Goal: Task Accomplishment & Management: Use online tool/utility

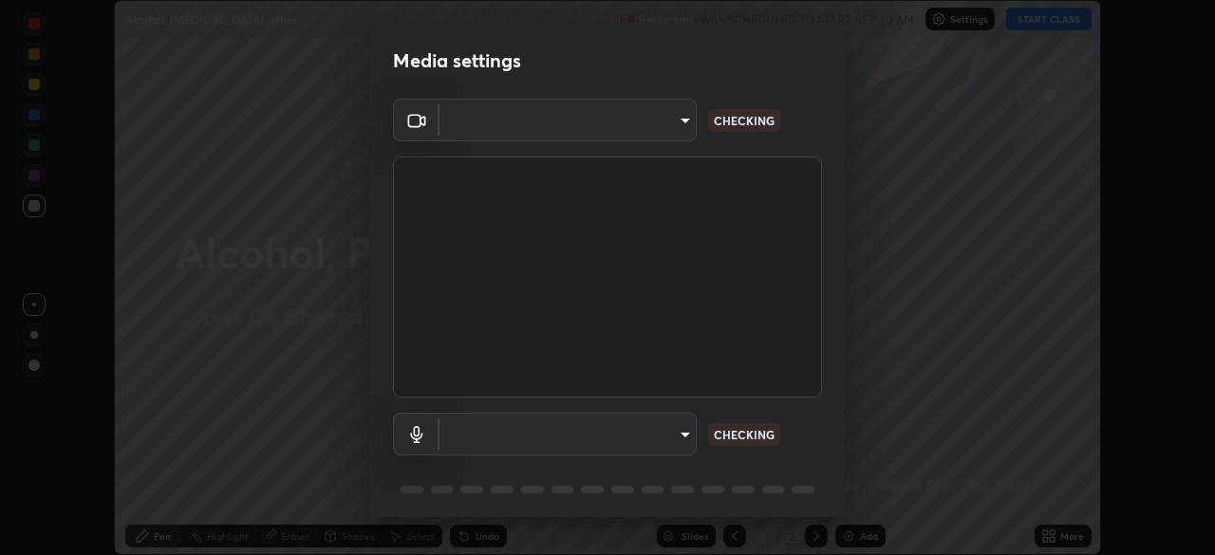
scroll to position [555, 1215]
type input "da1e6285820b23cf4aea412f65e2da272901a7d7f9629b3794037e4417d4723d"
type input "default"
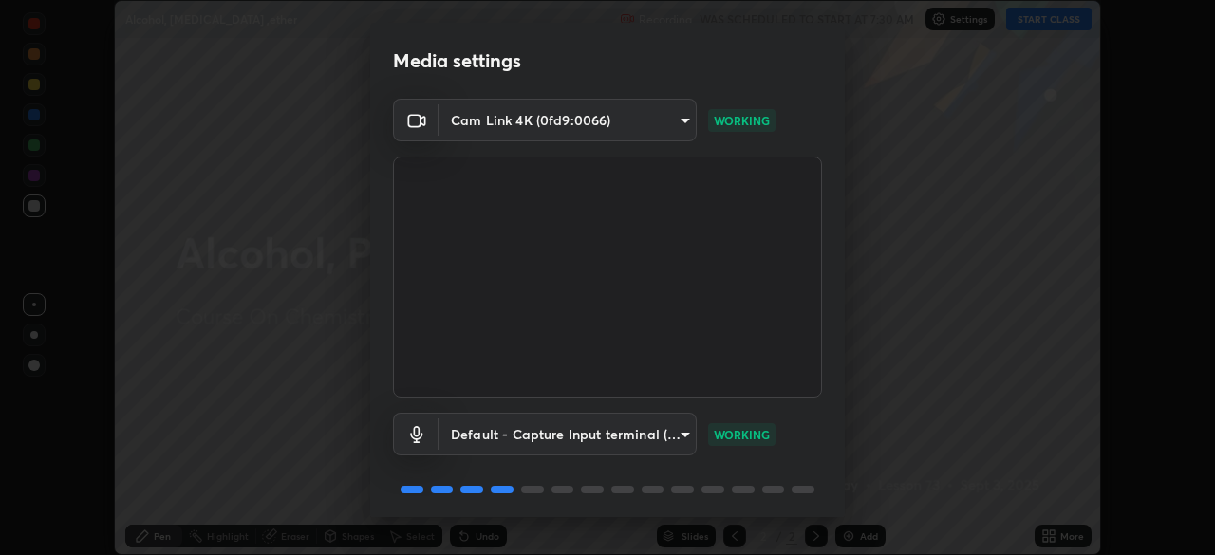
click at [554, 122] on body "Erase all Alcohol, [MEDICAL_DATA] ,ether Recording WAS SCHEDULED TO START AT 7:…" at bounding box center [607, 277] width 1215 height 555
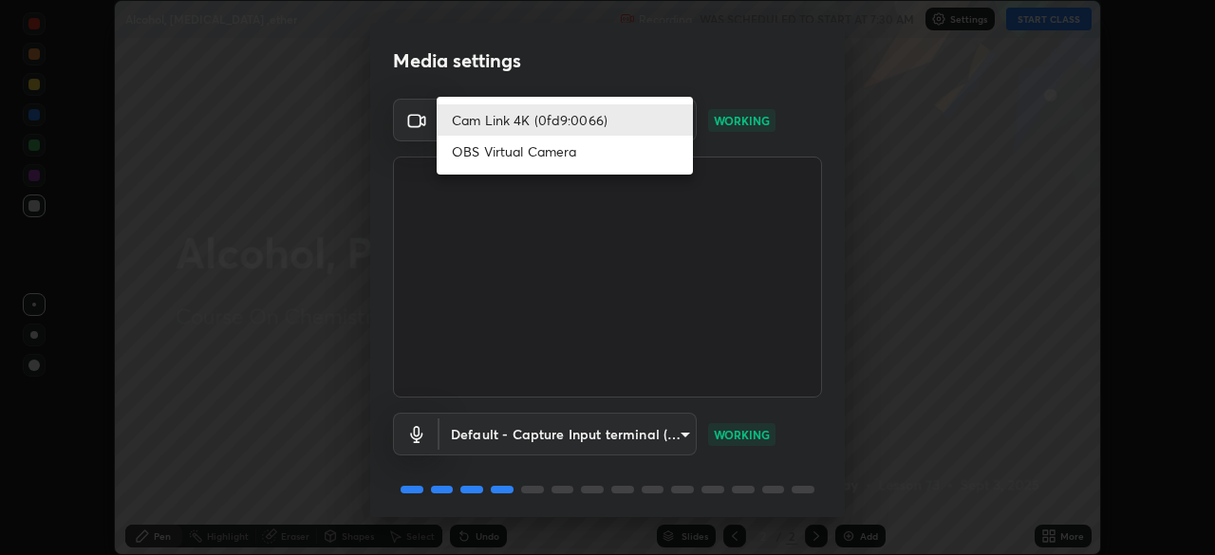
click at [540, 157] on li "OBS Virtual Camera" at bounding box center [565, 151] width 256 height 31
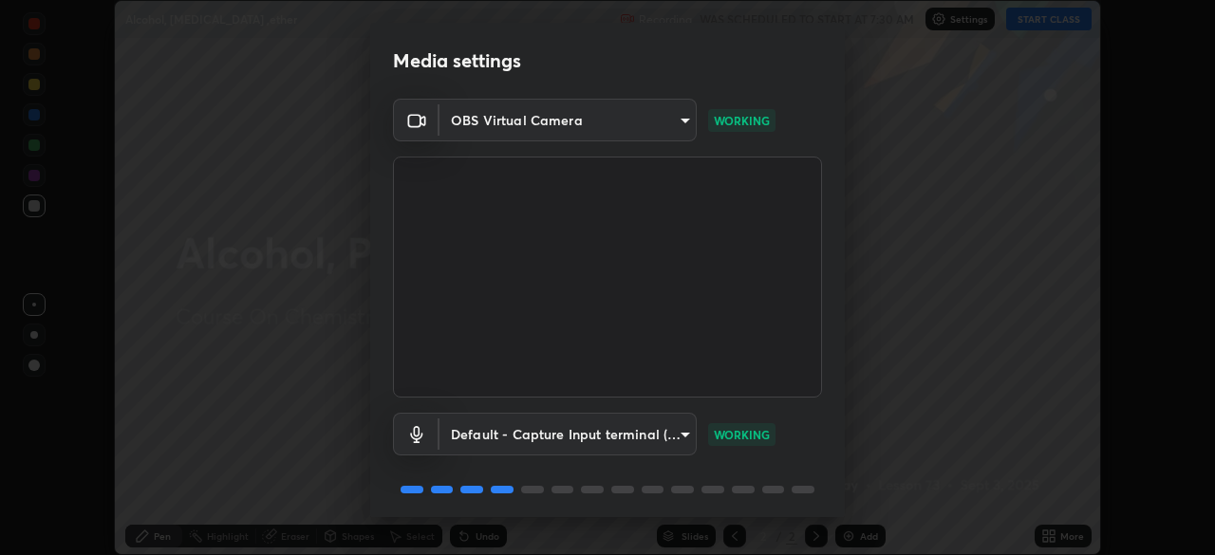
type input "5db4294119dbc9c6a88fe5a8f9d39f7627f32aae7654a0c0705608c08e7ed69f"
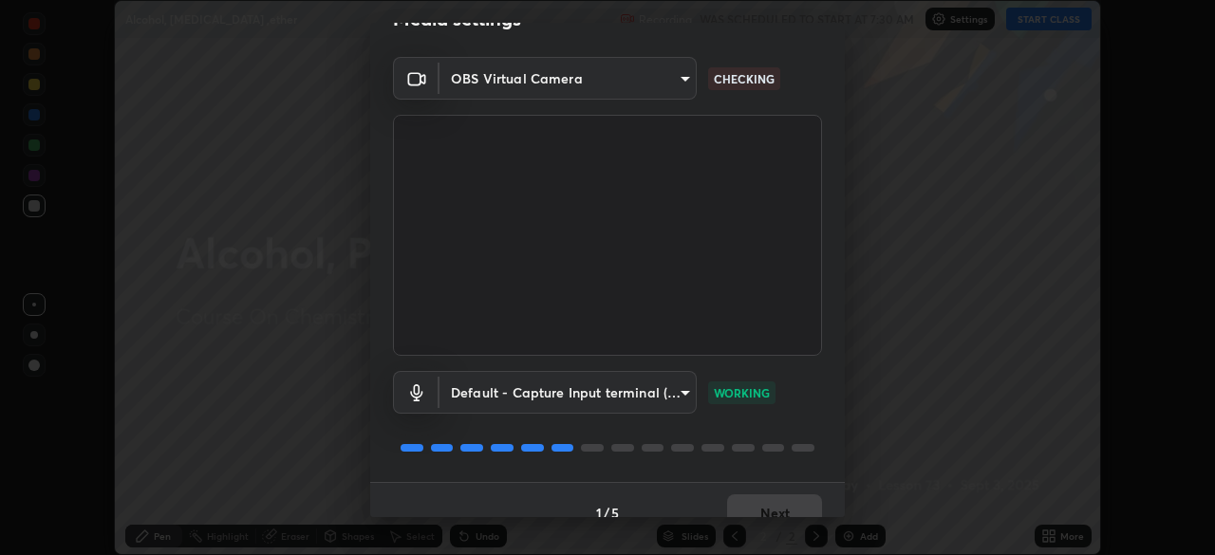
scroll to position [67, 0]
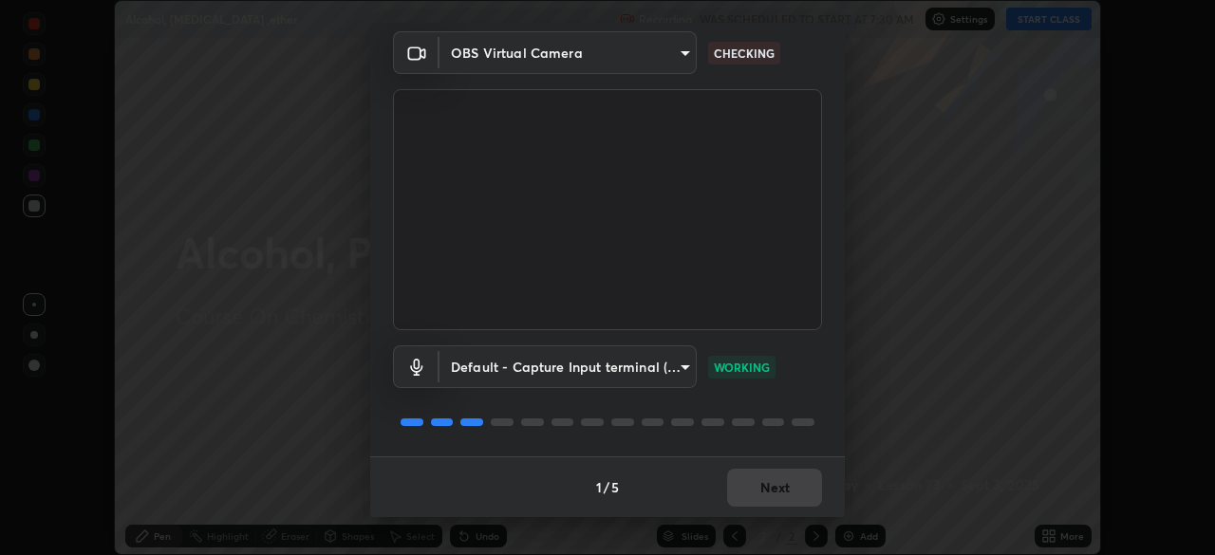
click at [761, 488] on div "1 / 5 Next" at bounding box center [607, 487] width 475 height 61
click at [757, 490] on div "1 / 5 Next" at bounding box center [607, 487] width 475 height 61
click at [752, 488] on div "1 / 5 Next" at bounding box center [607, 487] width 475 height 61
click at [757, 485] on button "Next" at bounding box center [774, 488] width 95 height 38
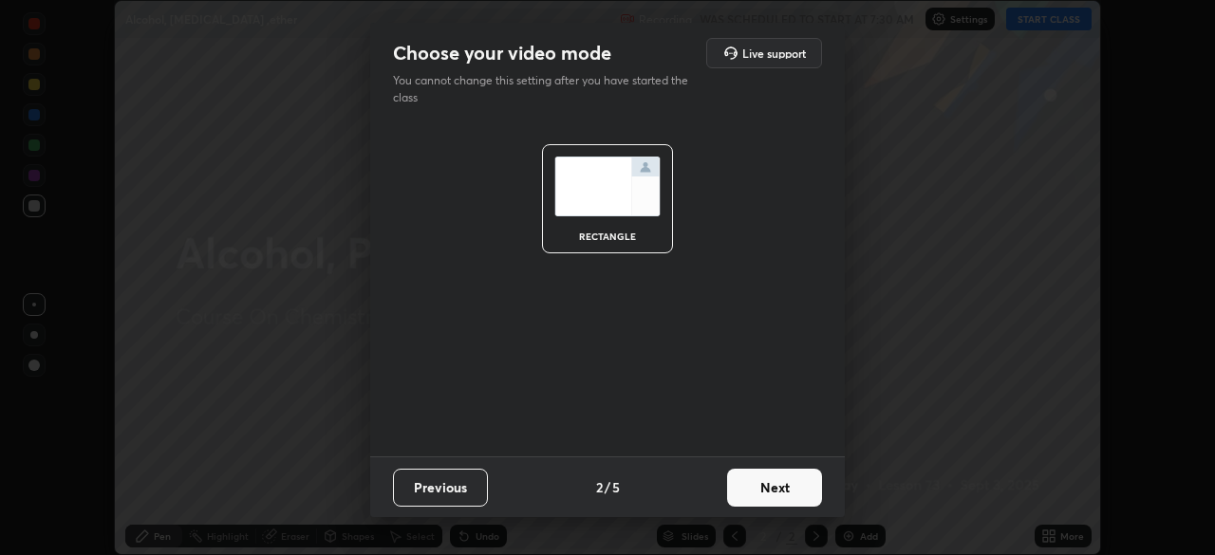
scroll to position [0, 0]
click at [757, 485] on button "Next" at bounding box center [774, 488] width 95 height 38
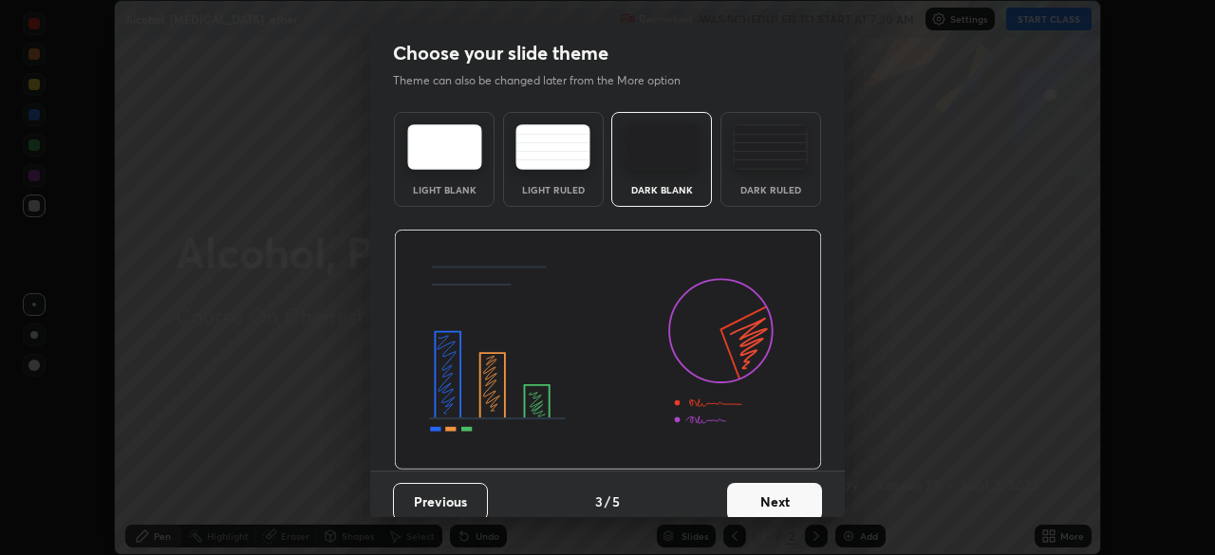
click at [762, 488] on button "Next" at bounding box center [774, 502] width 95 height 38
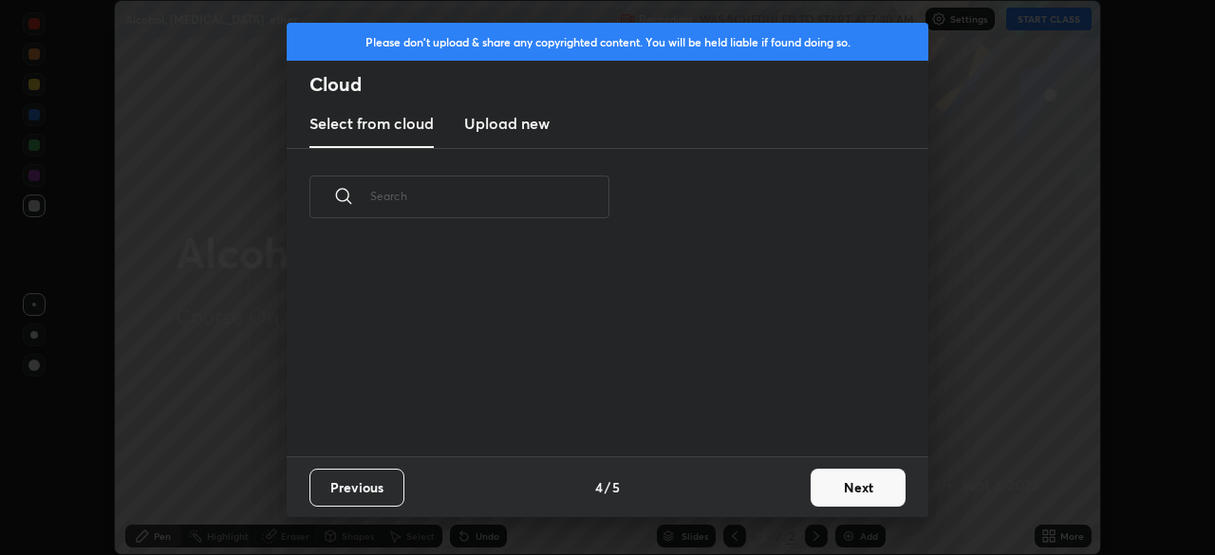
click at [835, 488] on button "Next" at bounding box center [858, 488] width 95 height 38
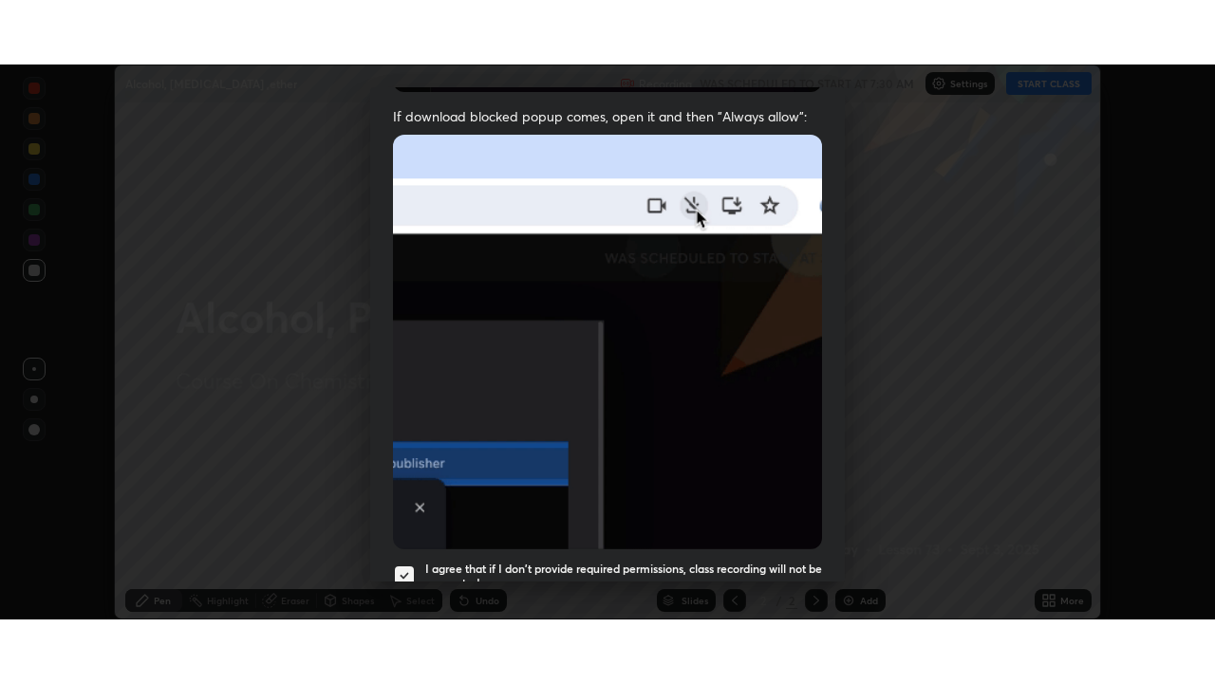
scroll to position [455, 0]
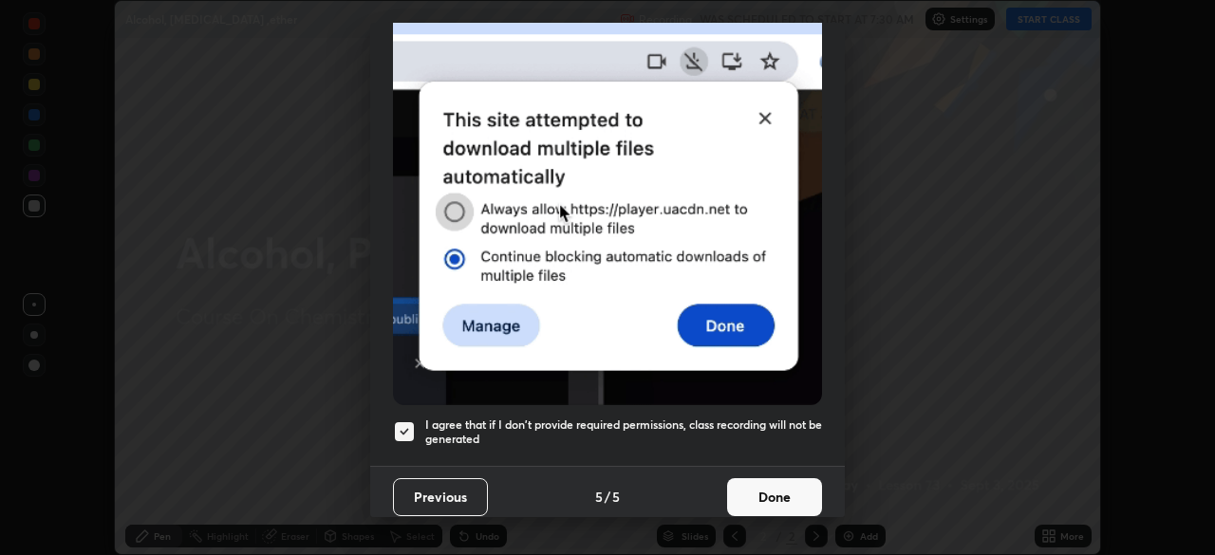
click at [772, 498] on button "Done" at bounding box center [774, 497] width 95 height 38
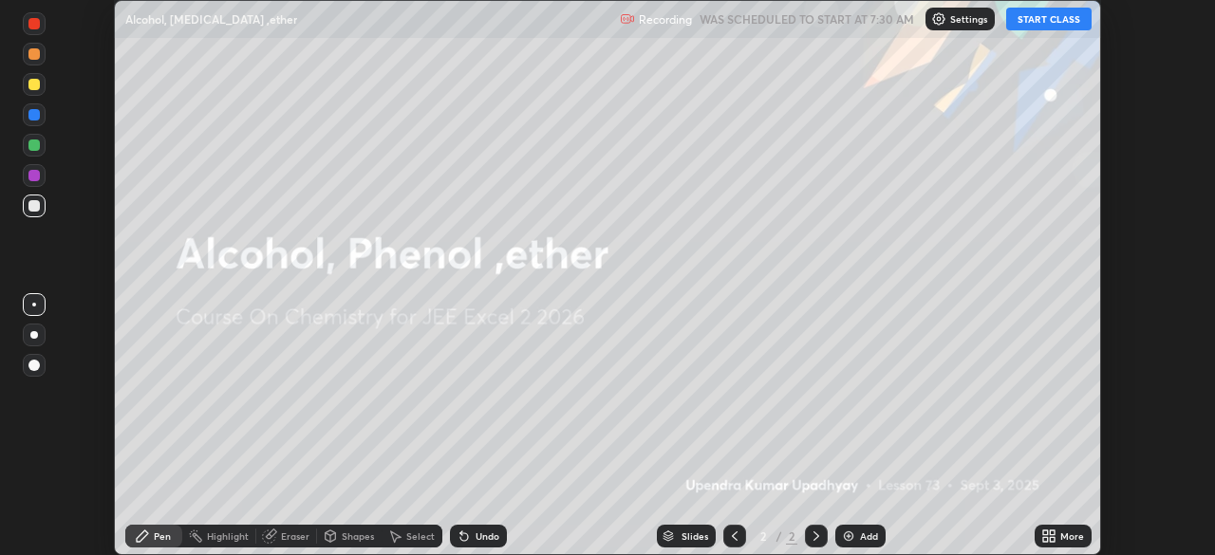
click at [1036, 26] on button "START CLASS" at bounding box center [1048, 19] width 85 height 23
click at [1057, 536] on div "More" at bounding box center [1063, 536] width 57 height 23
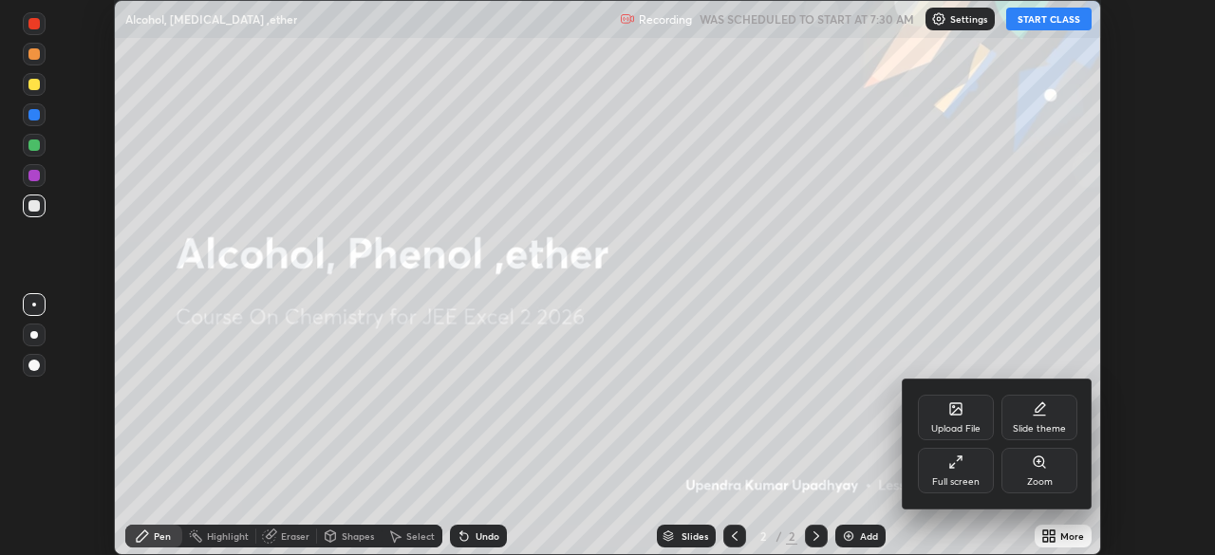
click at [958, 469] on icon at bounding box center [955, 462] width 15 height 15
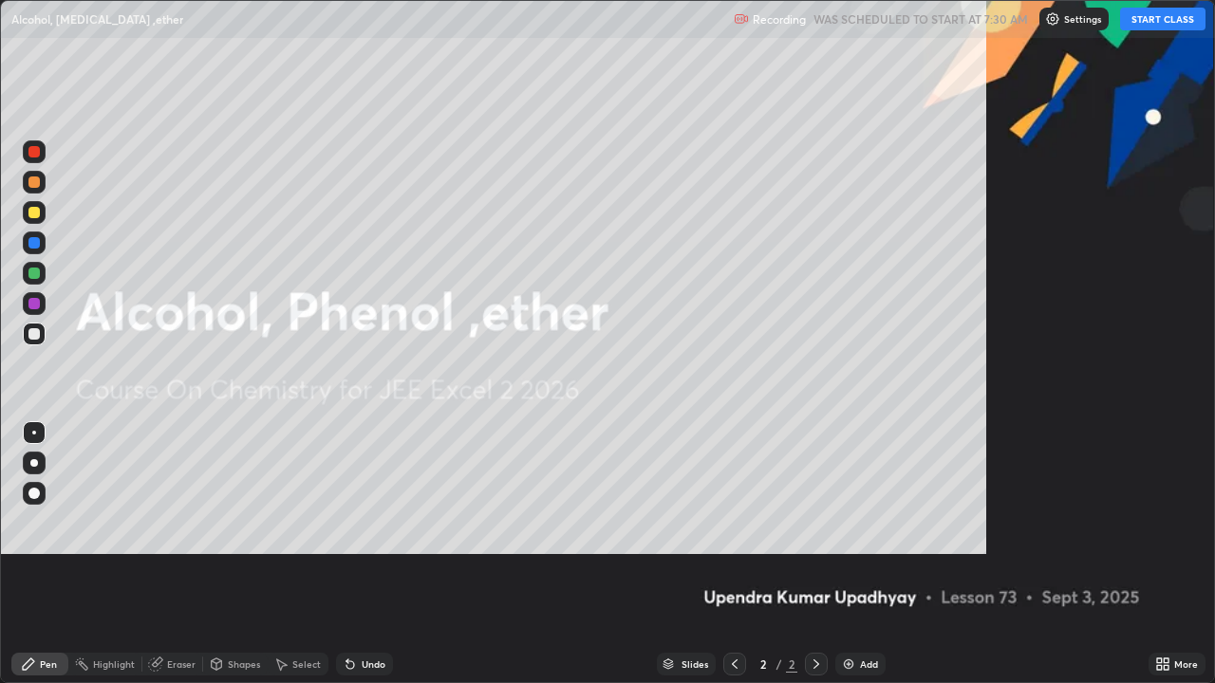
scroll to position [683, 1215]
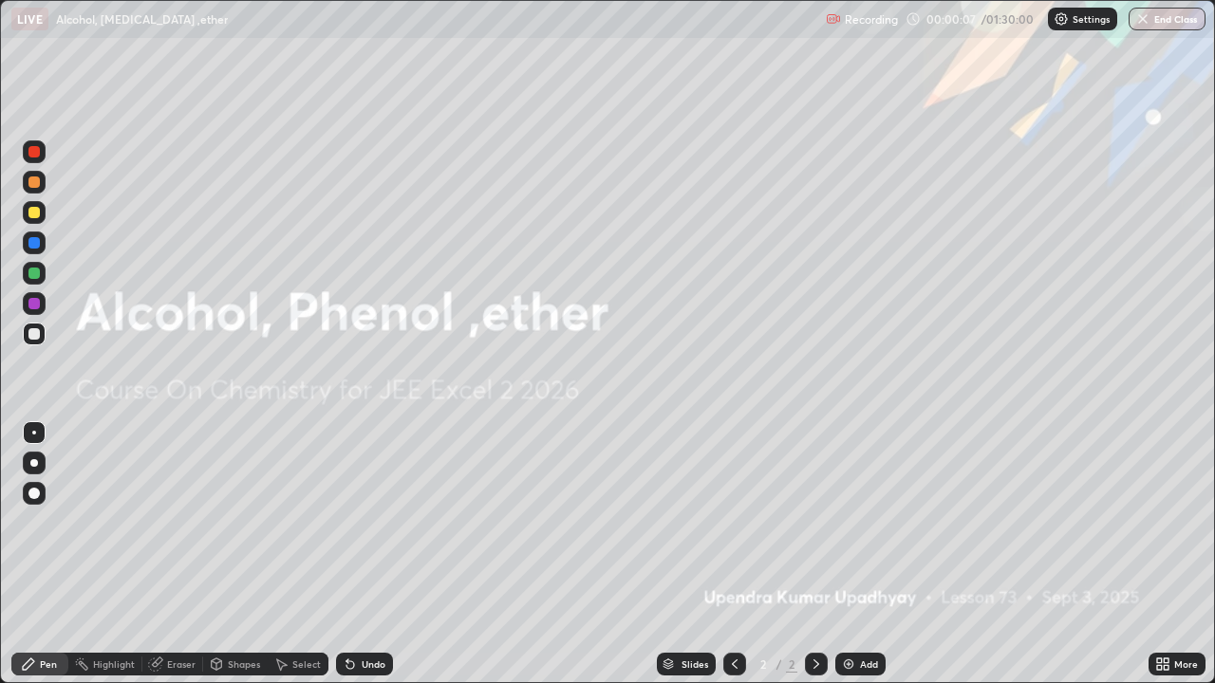
click at [848, 554] on img at bounding box center [848, 664] width 15 height 15
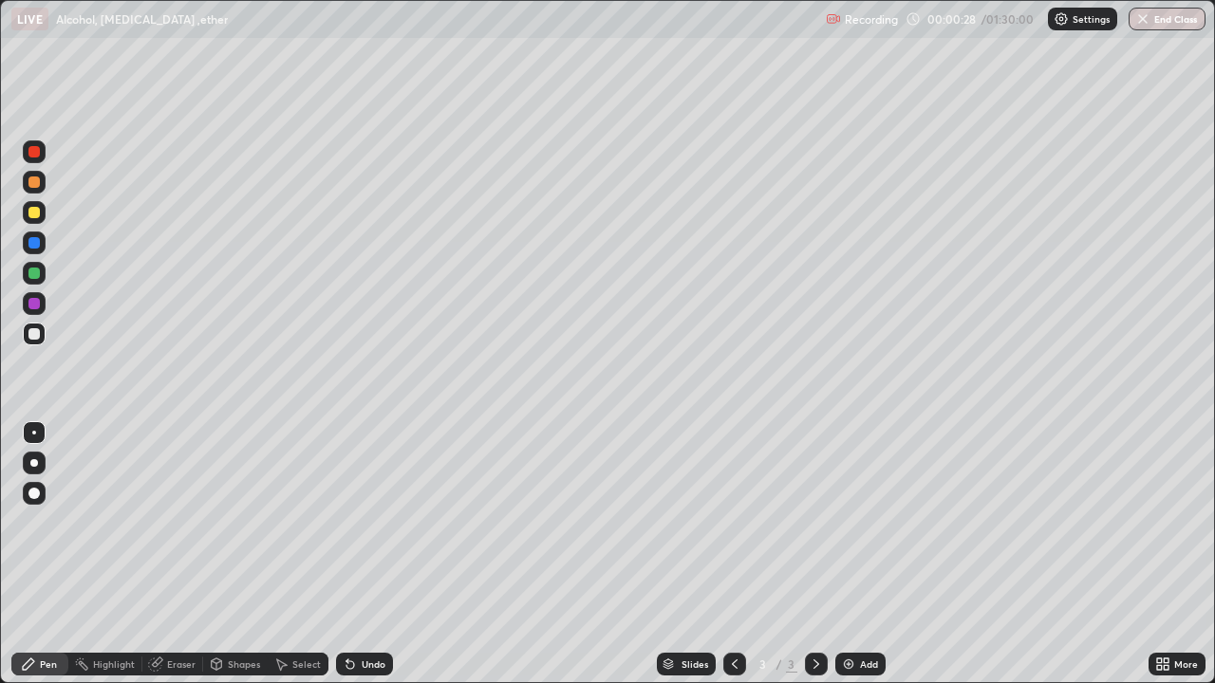
click at [44, 331] on div at bounding box center [34, 334] width 23 height 23
click at [850, 554] on div "Add" at bounding box center [860, 664] width 50 height 23
click at [38, 215] on div at bounding box center [33, 212] width 11 height 11
click at [44, 338] on div at bounding box center [34, 334] width 23 height 23
click at [43, 245] on div at bounding box center [34, 243] width 23 height 23
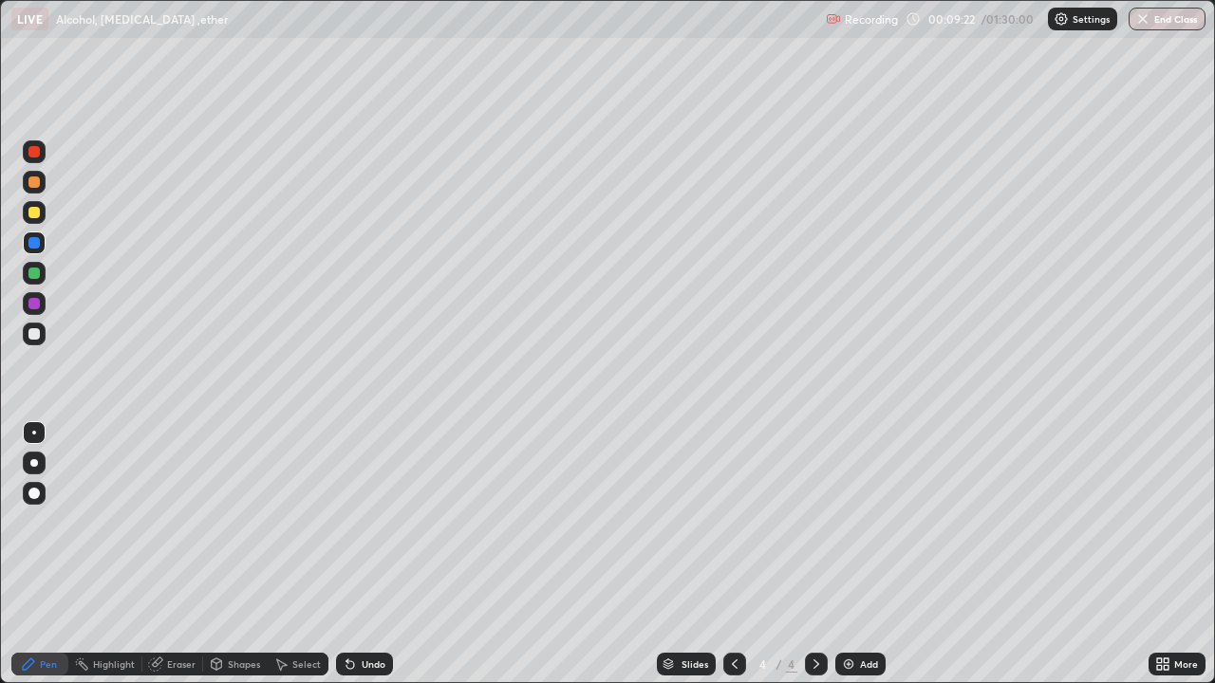
click at [41, 270] on div at bounding box center [34, 273] width 23 height 23
click at [38, 335] on div at bounding box center [33, 333] width 11 height 11
click at [27, 267] on div at bounding box center [34, 273] width 23 height 23
click at [44, 181] on div at bounding box center [34, 182] width 23 height 23
click at [866, 554] on div "Add" at bounding box center [869, 664] width 18 height 9
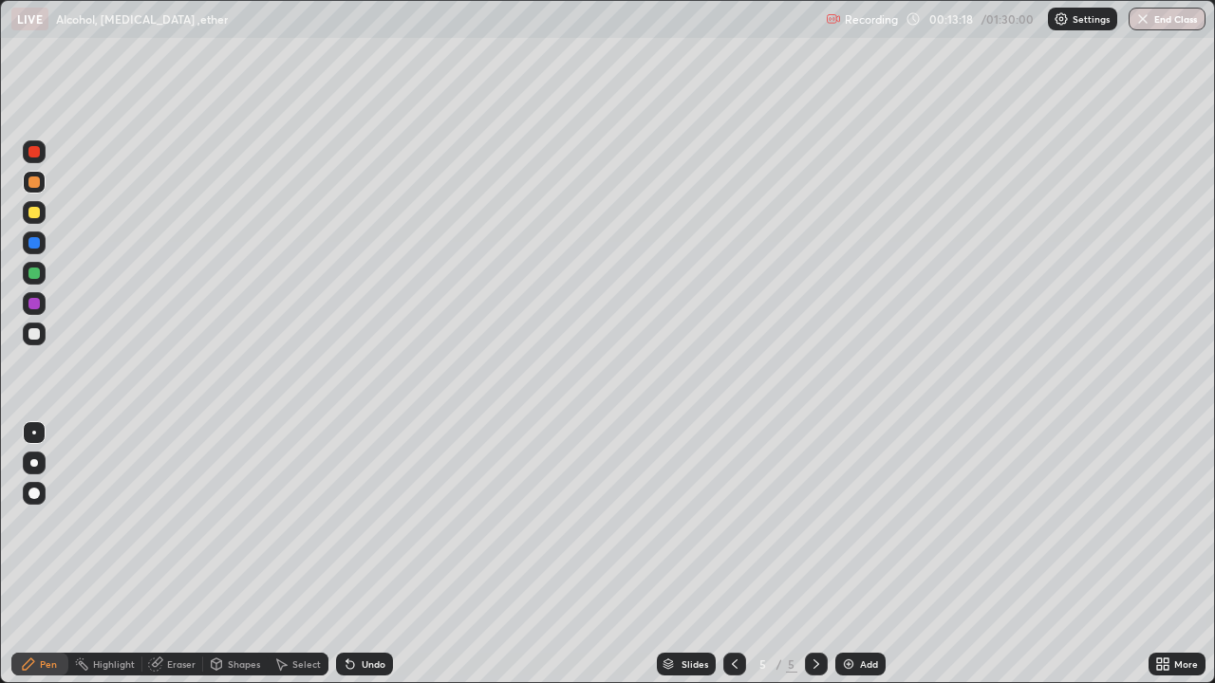
click at [35, 213] on div at bounding box center [33, 212] width 11 height 11
click at [43, 332] on div at bounding box center [34, 334] width 23 height 23
click at [36, 216] on div at bounding box center [33, 212] width 11 height 11
click at [35, 334] on div at bounding box center [33, 333] width 11 height 11
click at [34, 335] on div at bounding box center [33, 333] width 11 height 11
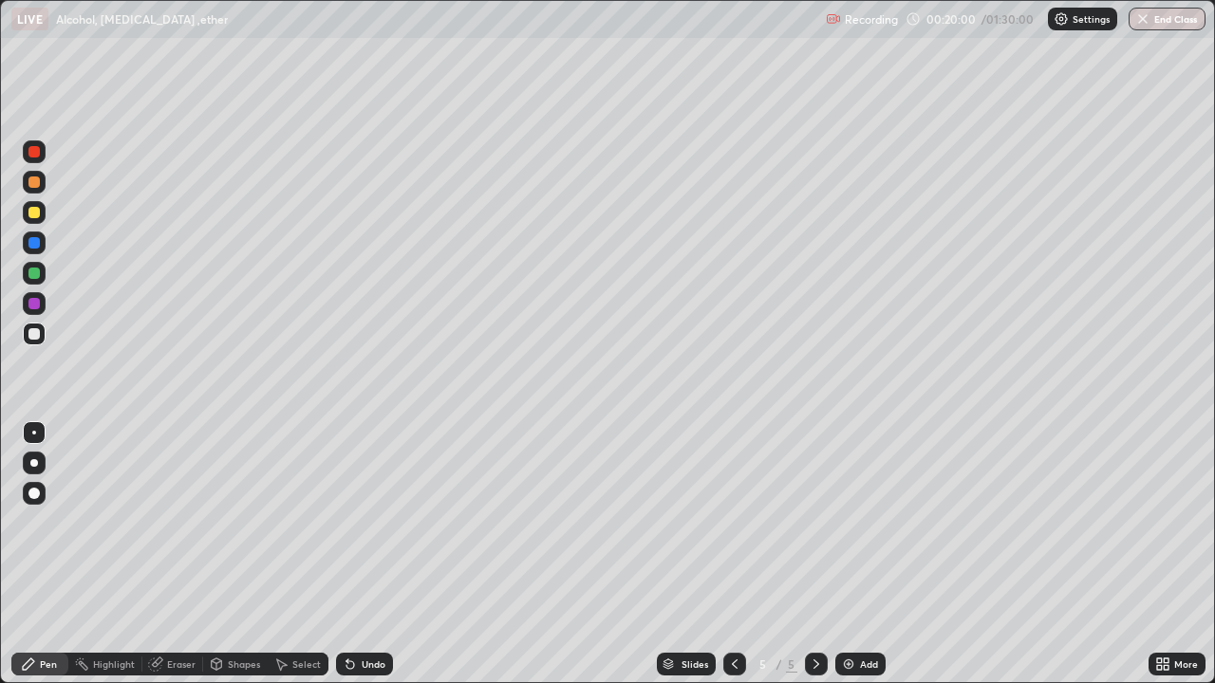
click at [43, 333] on div at bounding box center [34, 334] width 23 height 23
click at [37, 213] on div at bounding box center [33, 212] width 11 height 11
click at [35, 272] on div at bounding box center [33, 273] width 11 height 11
click at [35, 334] on div at bounding box center [33, 333] width 11 height 11
click at [364, 554] on div "Undo" at bounding box center [374, 664] width 24 height 9
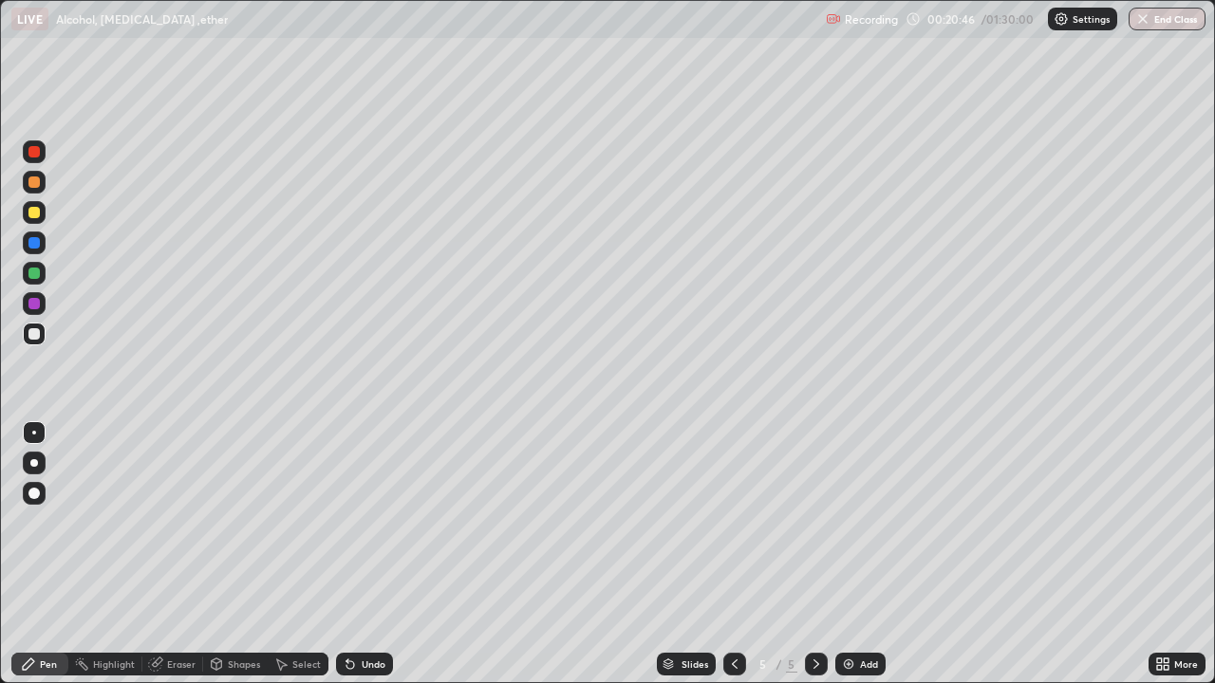
click at [37, 304] on div at bounding box center [33, 303] width 11 height 11
click at [851, 554] on img at bounding box center [848, 664] width 15 height 15
click at [39, 220] on div at bounding box center [34, 212] width 23 height 23
click at [40, 344] on div at bounding box center [34, 334] width 23 height 23
click at [41, 325] on div at bounding box center [34, 334] width 23 height 23
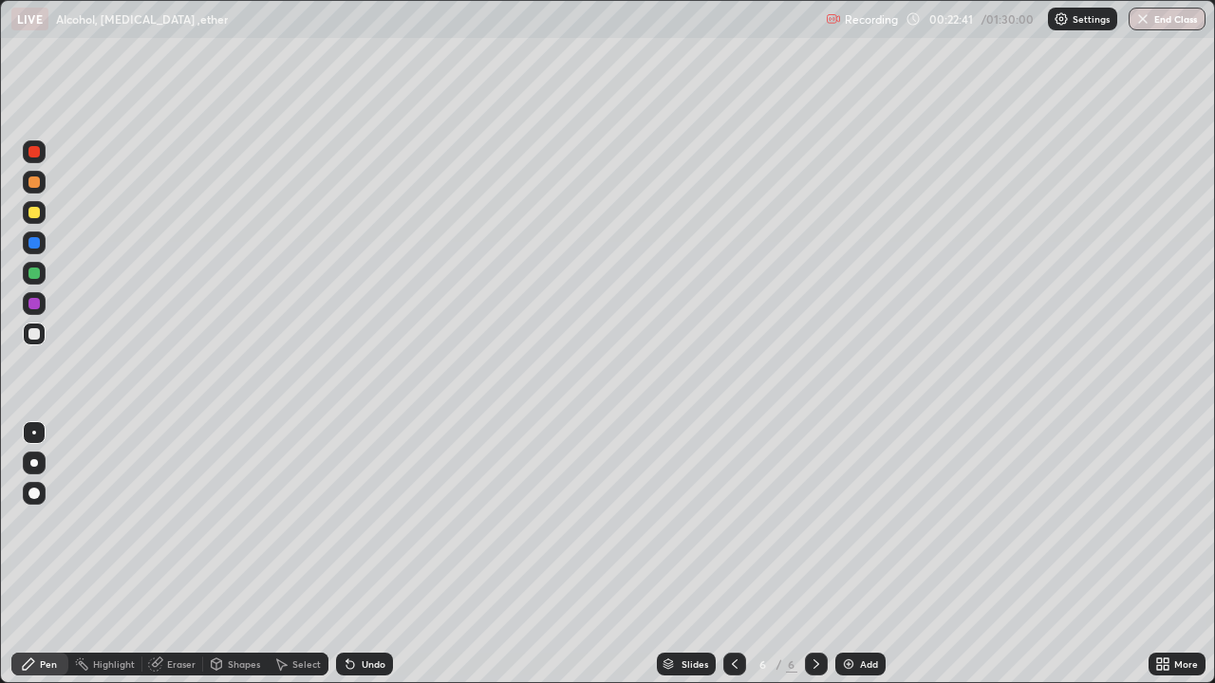
click at [365, 554] on div "Undo" at bounding box center [374, 664] width 24 height 9
click at [362, 554] on div "Undo" at bounding box center [374, 664] width 24 height 9
click at [360, 554] on div "Undo" at bounding box center [364, 664] width 57 height 23
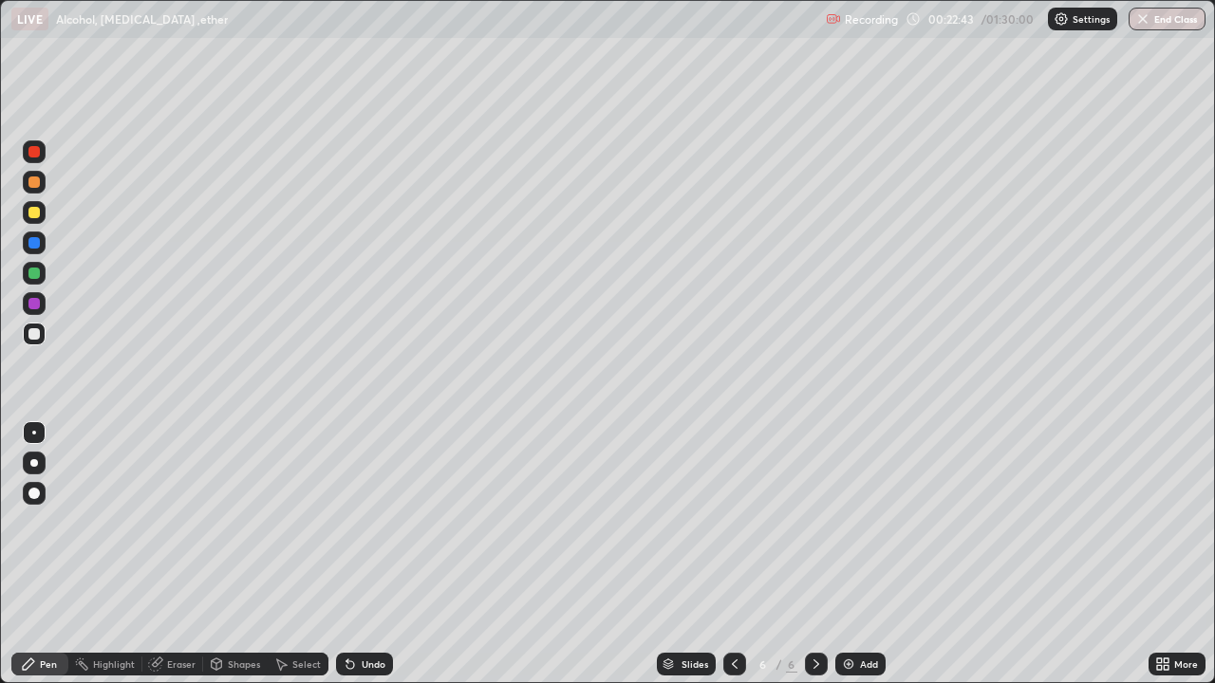
click at [357, 554] on div "Undo" at bounding box center [364, 664] width 57 height 23
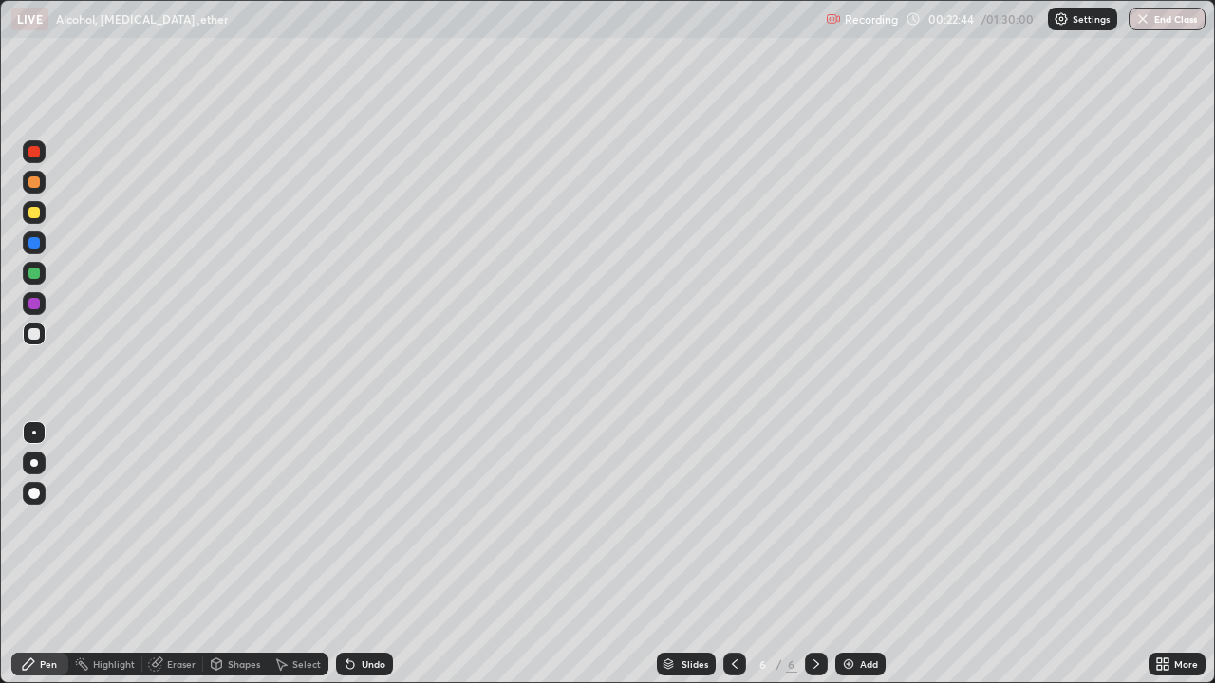
click at [352, 554] on div "Undo" at bounding box center [364, 664] width 57 height 23
click at [38, 216] on div at bounding box center [33, 212] width 11 height 11
click at [35, 333] on div at bounding box center [33, 333] width 11 height 11
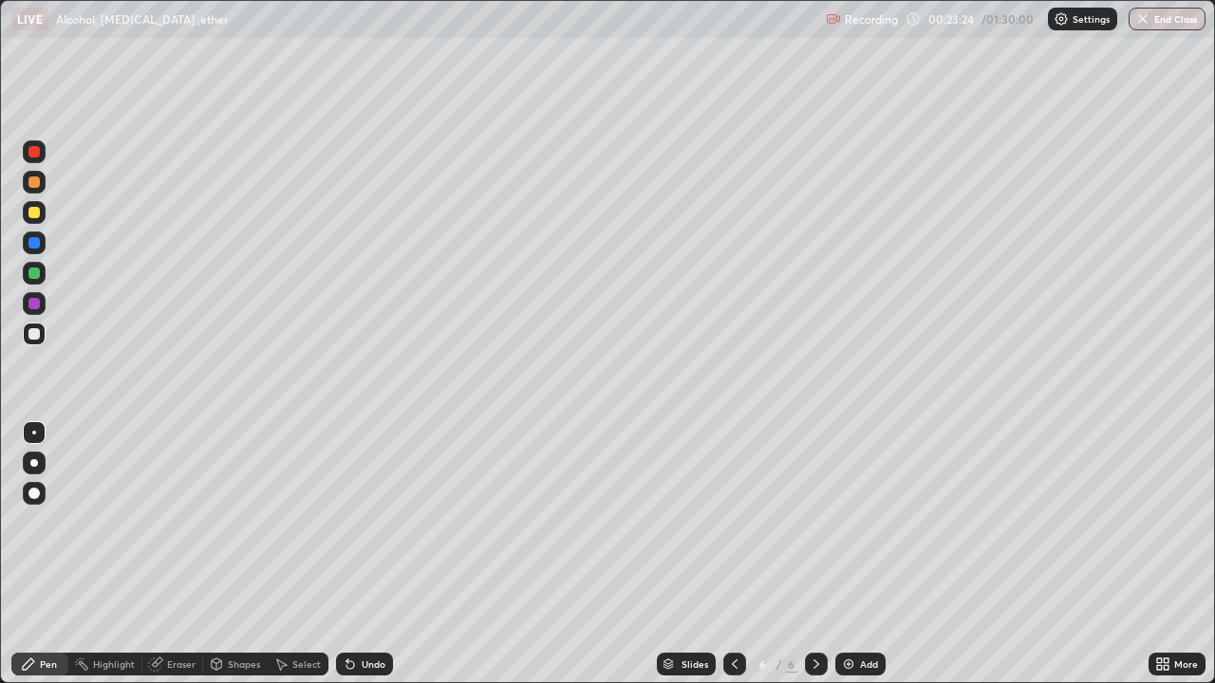
click at [33, 276] on div at bounding box center [33, 273] width 11 height 11
click at [39, 344] on div at bounding box center [34, 334] width 23 height 23
click at [119, 554] on div "Highlight" at bounding box center [105, 664] width 74 height 23
click at [171, 554] on div "Eraser" at bounding box center [172, 664] width 61 height 23
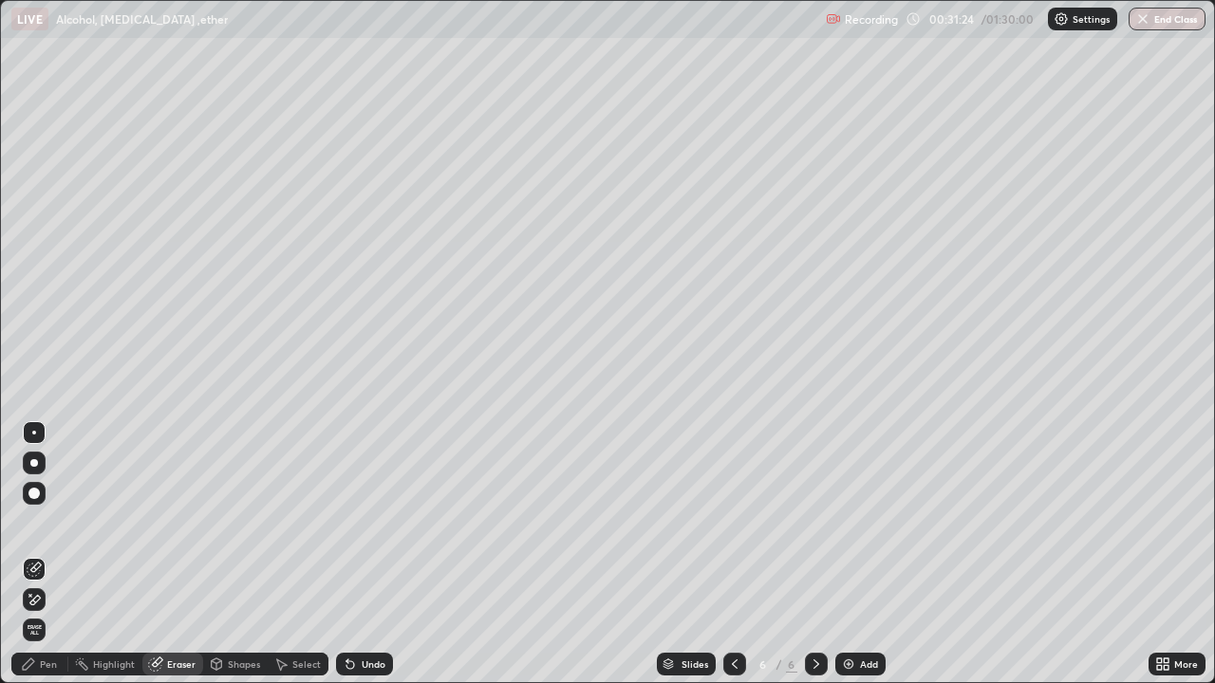
click at [33, 554] on icon at bounding box center [35, 599] width 10 height 9
click at [52, 554] on div "Pen" at bounding box center [48, 664] width 17 height 9
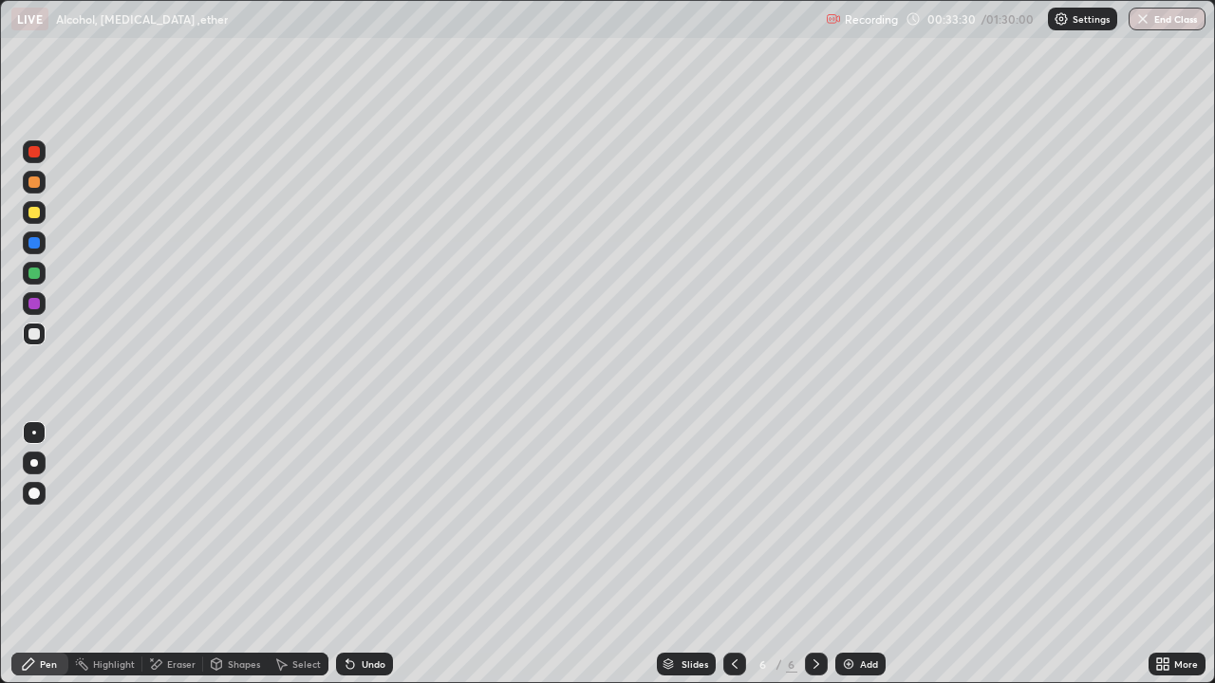
click at [30, 250] on div at bounding box center [34, 243] width 23 height 23
click at [34, 214] on div at bounding box center [33, 212] width 11 height 11
click at [34, 343] on div at bounding box center [34, 334] width 23 height 23
click at [37, 339] on div at bounding box center [33, 333] width 11 height 11
click at [35, 341] on div at bounding box center [34, 334] width 23 height 23
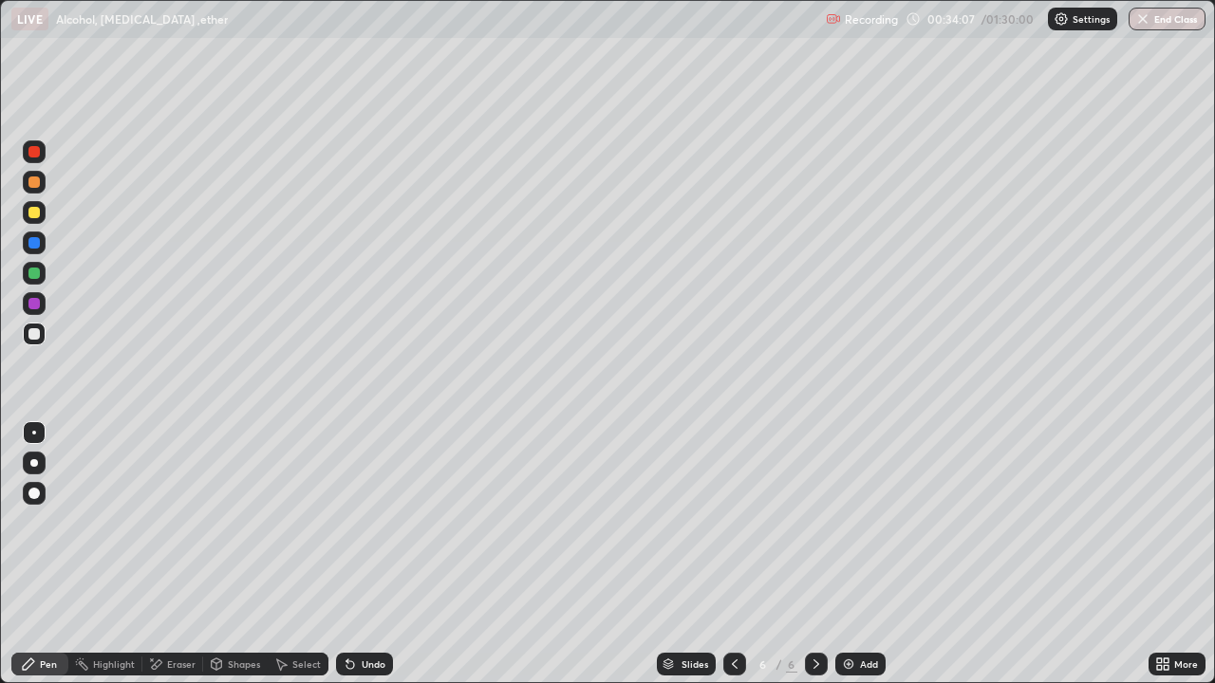
click at [172, 554] on div "Eraser" at bounding box center [172, 664] width 61 height 23
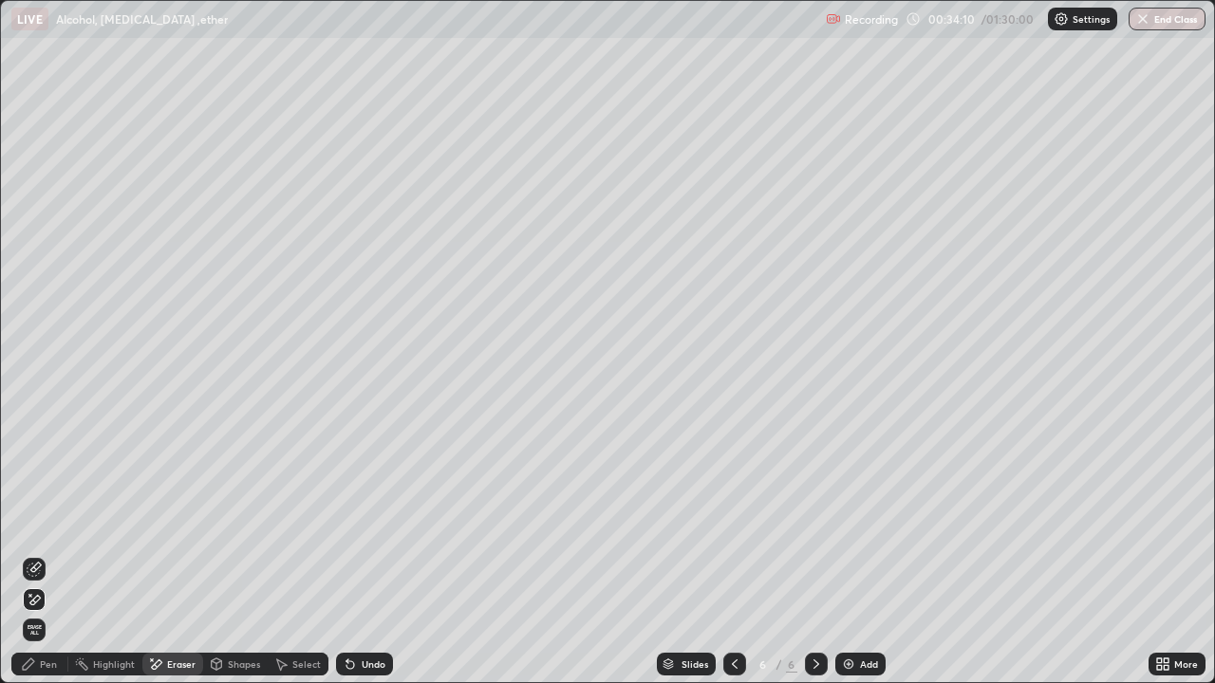
click at [55, 554] on div "Pen" at bounding box center [48, 664] width 17 height 9
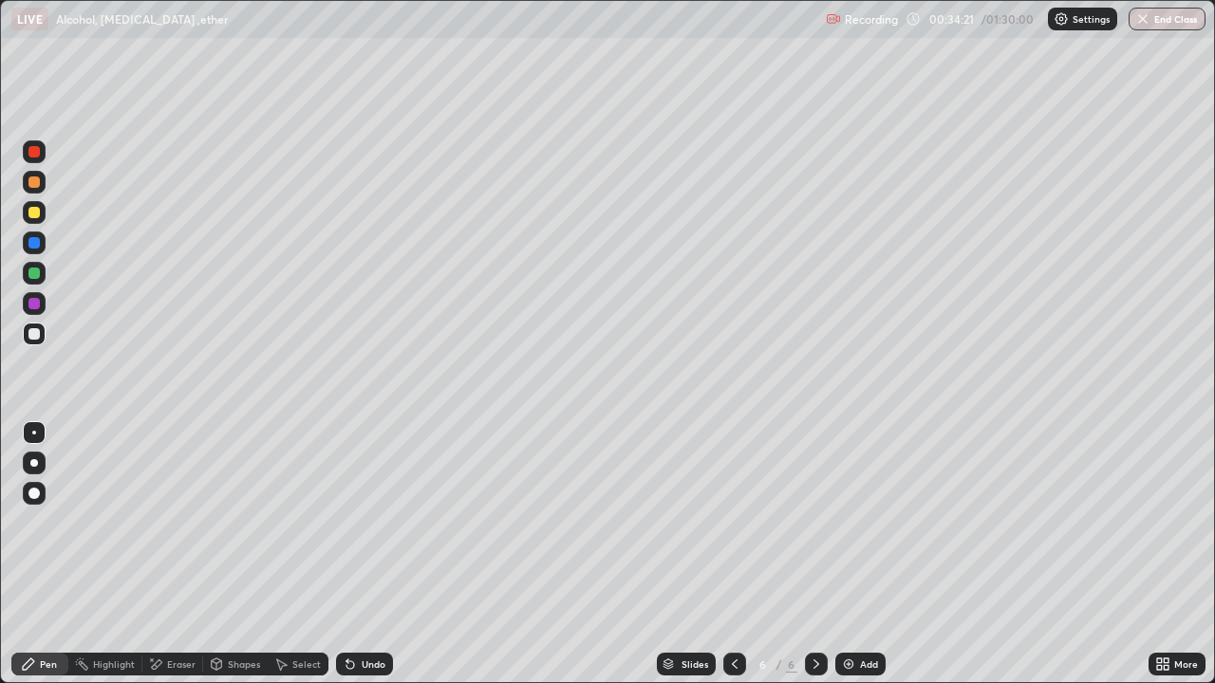
click at [37, 305] on div at bounding box center [33, 303] width 11 height 11
click at [39, 337] on div at bounding box center [33, 333] width 11 height 11
click at [360, 554] on div "Undo" at bounding box center [364, 664] width 57 height 23
click at [36, 272] on div at bounding box center [33, 273] width 11 height 11
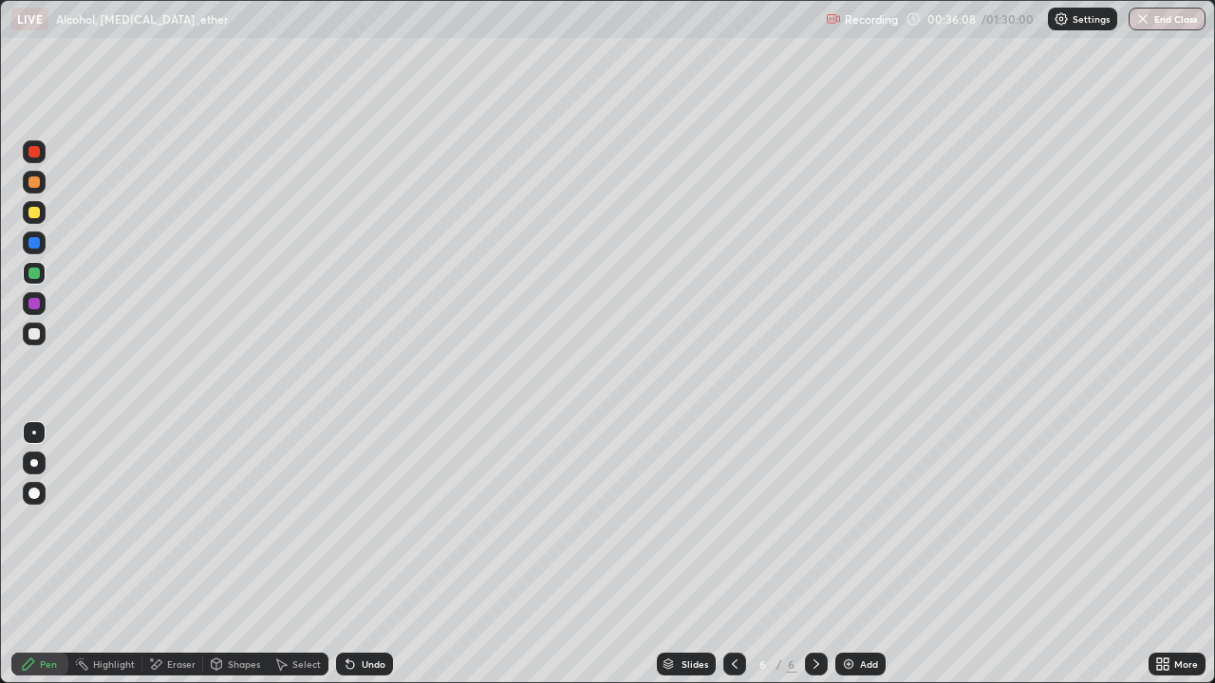
click at [37, 335] on div at bounding box center [33, 333] width 11 height 11
click at [37, 247] on div at bounding box center [33, 242] width 11 height 11
click at [36, 187] on div at bounding box center [33, 182] width 11 height 11
click at [371, 554] on div "Undo" at bounding box center [374, 664] width 24 height 9
click at [845, 554] on img at bounding box center [848, 664] width 15 height 15
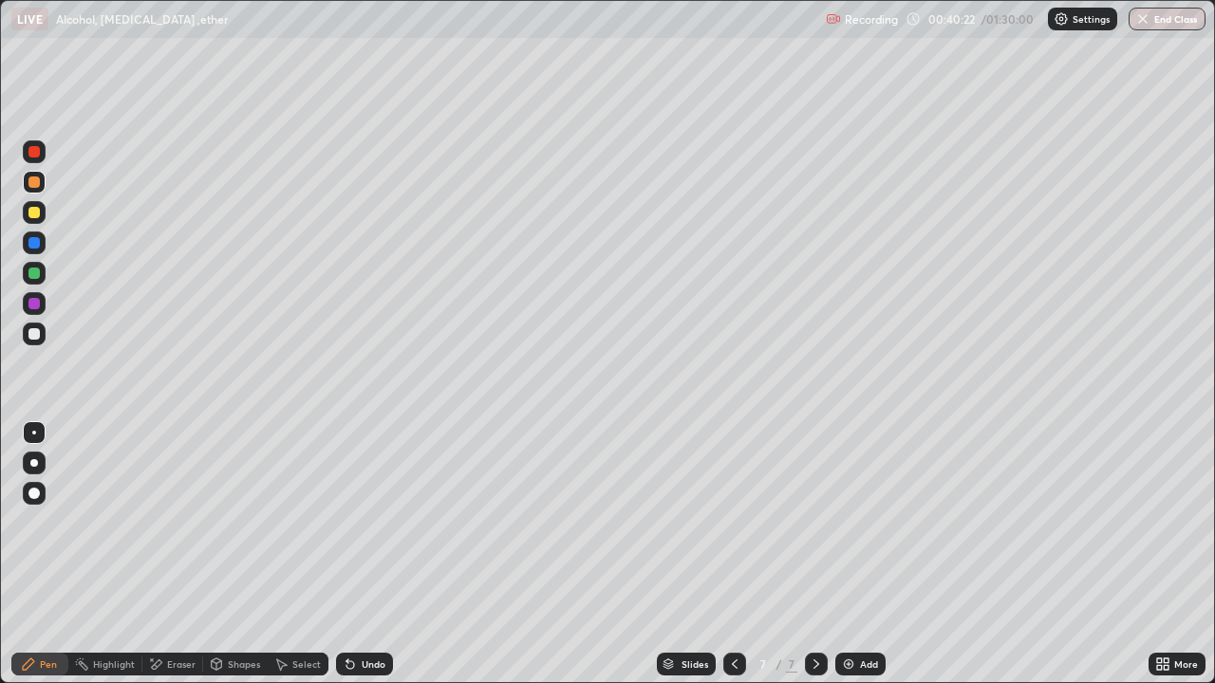
click at [35, 332] on div at bounding box center [33, 333] width 11 height 11
click at [39, 344] on div at bounding box center [34, 334] width 23 height 23
click at [32, 342] on div at bounding box center [34, 334] width 23 height 23
click at [35, 273] on div at bounding box center [33, 273] width 11 height 11
click at [33, 338] on div at bounding box center [33, 333] width 11 height 11
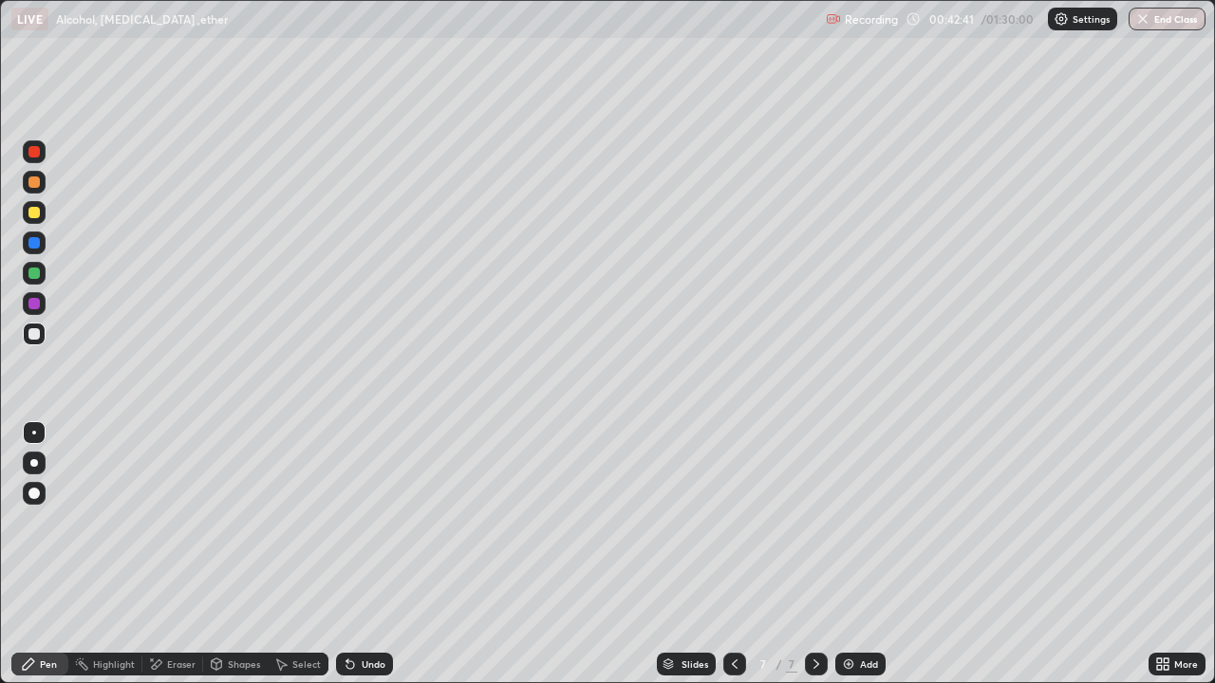
click at [35, 273] on div at bounding box center [33, 273] width 11 height 11
click at [365, 554] on div "Undo" at bounding box center [374, 664] width 24 height 9
click at [33, 335] on div at bounding box center [33, 333] width 11 height 11
click at [364, 554] on div "Undo" at bounding box center [374, 664] width 24 height 9
click at [366, 554] on div "Undo" at bounding box center [374, 664] width 24 height 9
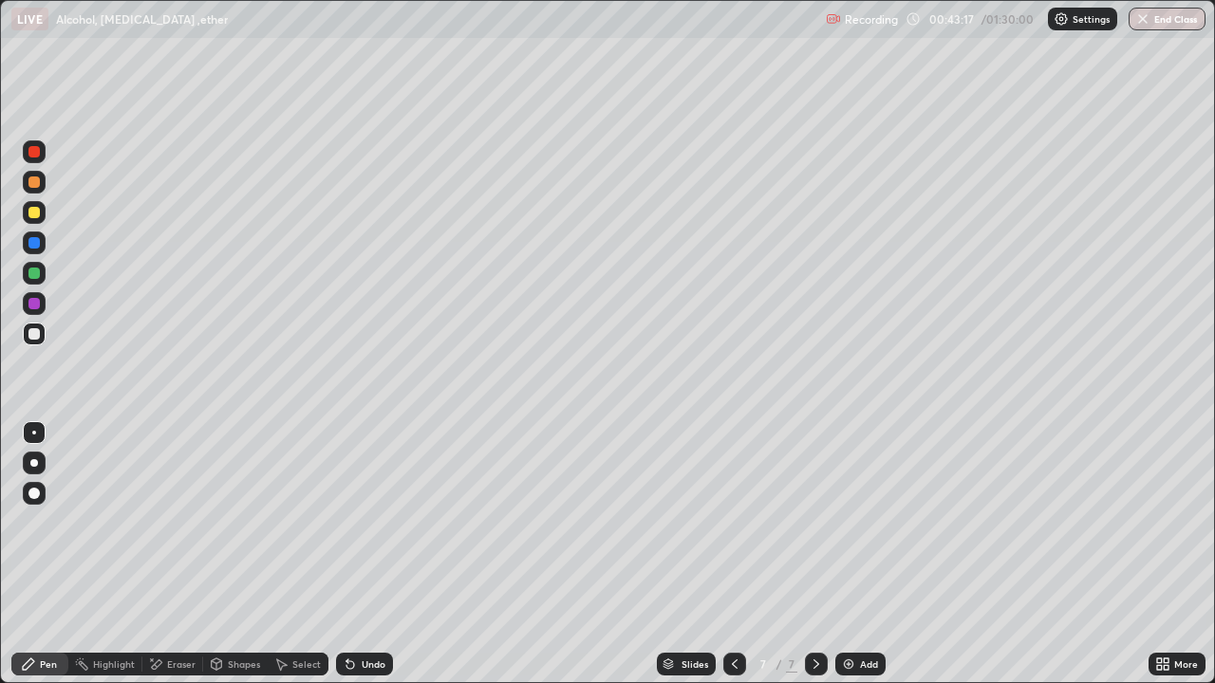
click at [362, 554] on div "Undo" at bounding box center [374, 664] width 24 height 9
click at [163, 554] on div "Eraser" at bounding box center [172, 664] width 61 height 23
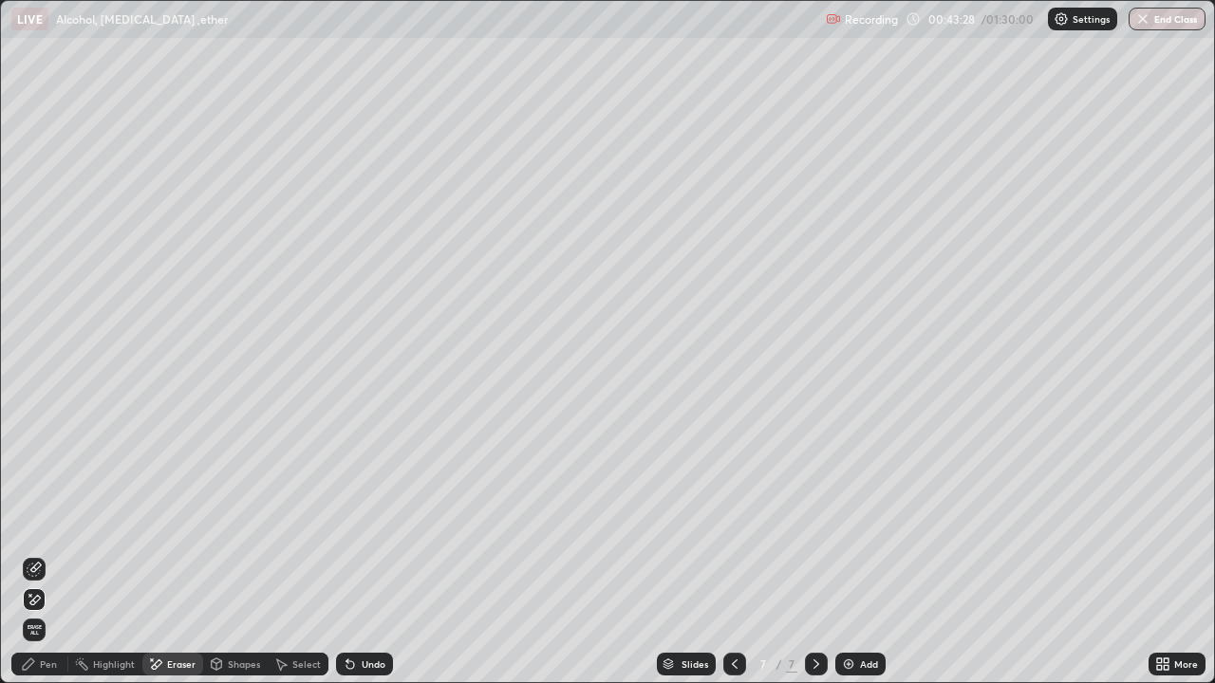
click at [38, 554] on div "Pen" at bounding box center [39, 664] width 57 height 23
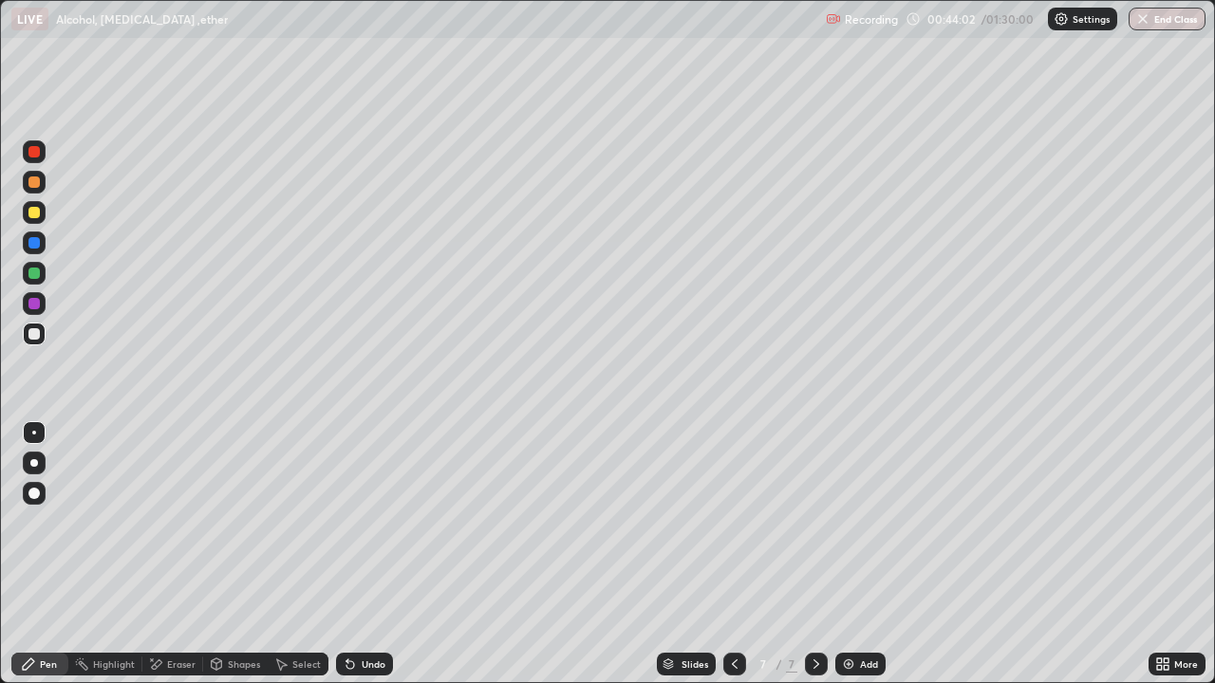
click at [26, 213] on div at bounding box center [34, 212] width 23 height 23
click at [171, 554] on div "Eraser" at bounding box center [181, 664] width 28 height 9
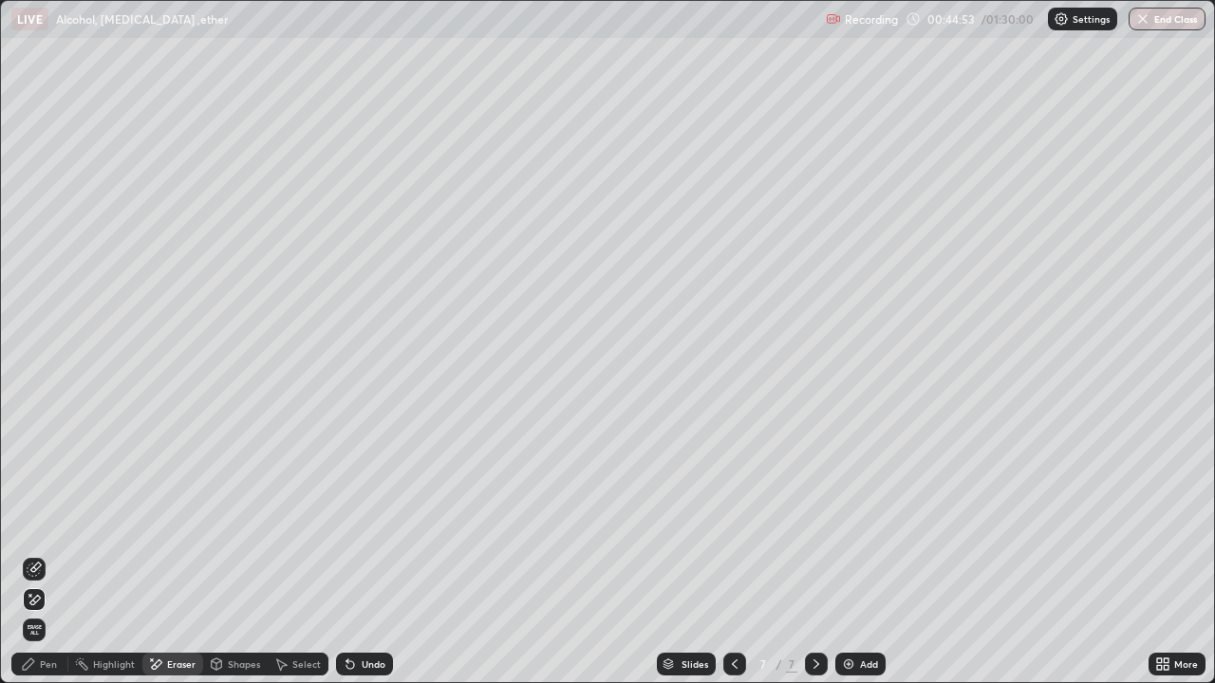
click at [38, 554] on div "Pen" at bounding box center [39, 664] width 57 height 23
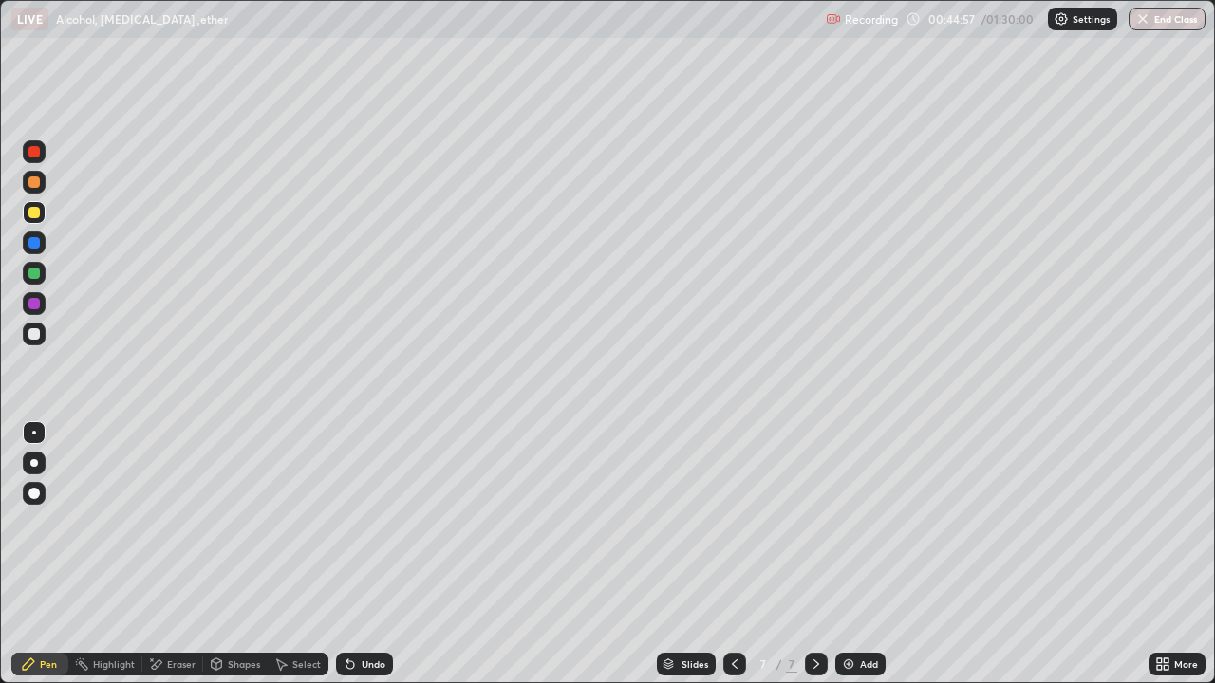
click at [37, 246] on div at bounding box center [33, 242] width 11 height 11
click at [38, 337] on div at bounding box center [33, 333] width 11 height 11
click at [34, 299] on div at bounding box center [33, 303] width 11 height 11
click at [855, 554] on div "Add" at bounding box center [860, 664] width 50 height 23
click at [35, 273] on div at bounding box center [33, 273] width 11 height 11
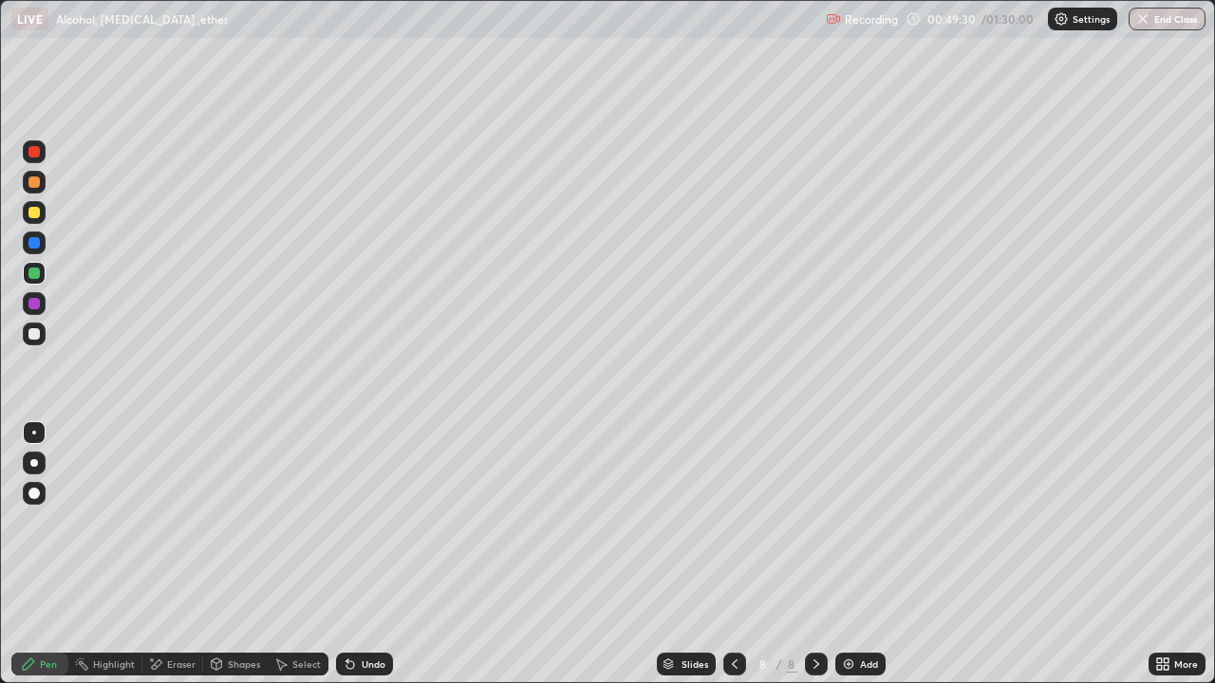
click at [35, 334] on div at bounding box center [33, 333] width 11 height 11
click at [33, 345] on div at bounding box center [34, 334] width 23 height 23
click at [360, 554] on div "Undo" at bounding box center [364, 664] width 57 height 23
click at [365, 554] on div "Undo" at bounding box center [364, 664] width 57 height 23
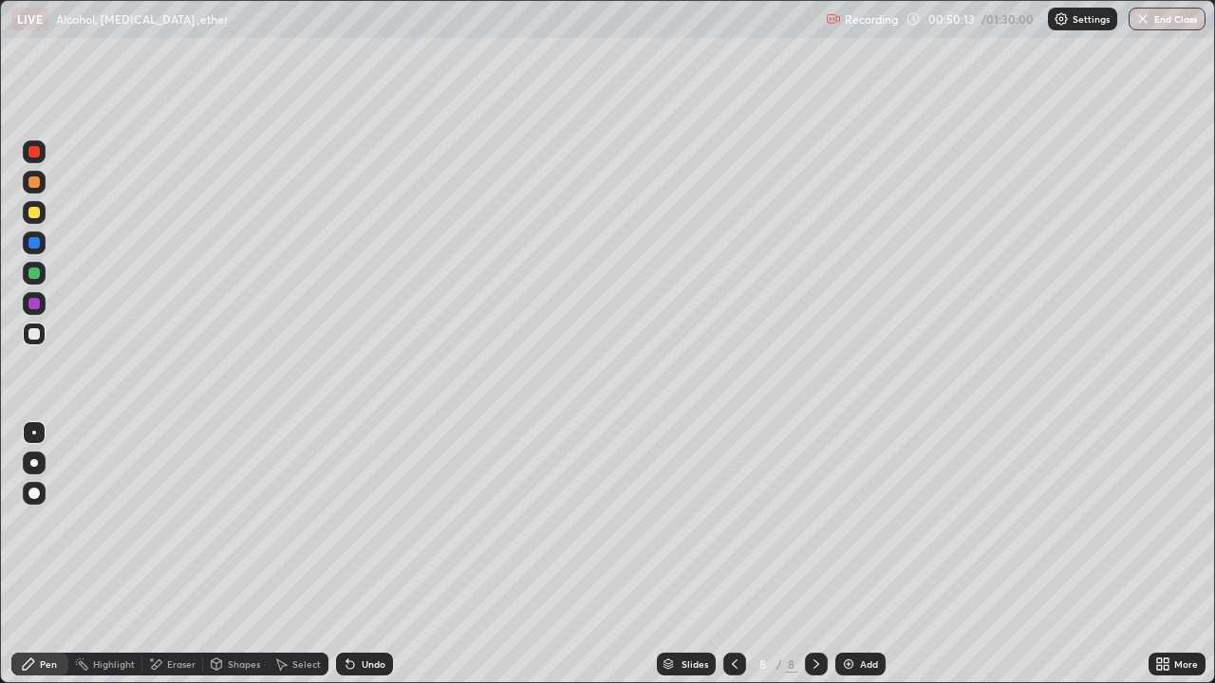
click at [367, 554] on div "Undo" at bounding box center [364, 664] width 57 height 23
click at [35, 277] on div at bounding box center [33, 273] width 11 height 11
click at [31, 306] on div at bounding box center [33, 303] width 11 height 11
click at [27, 342] on div at bounding box center [34, 334] width 23 height 23
click at [30, 276] on div at bounding box center [33, 273] width 11 height 11
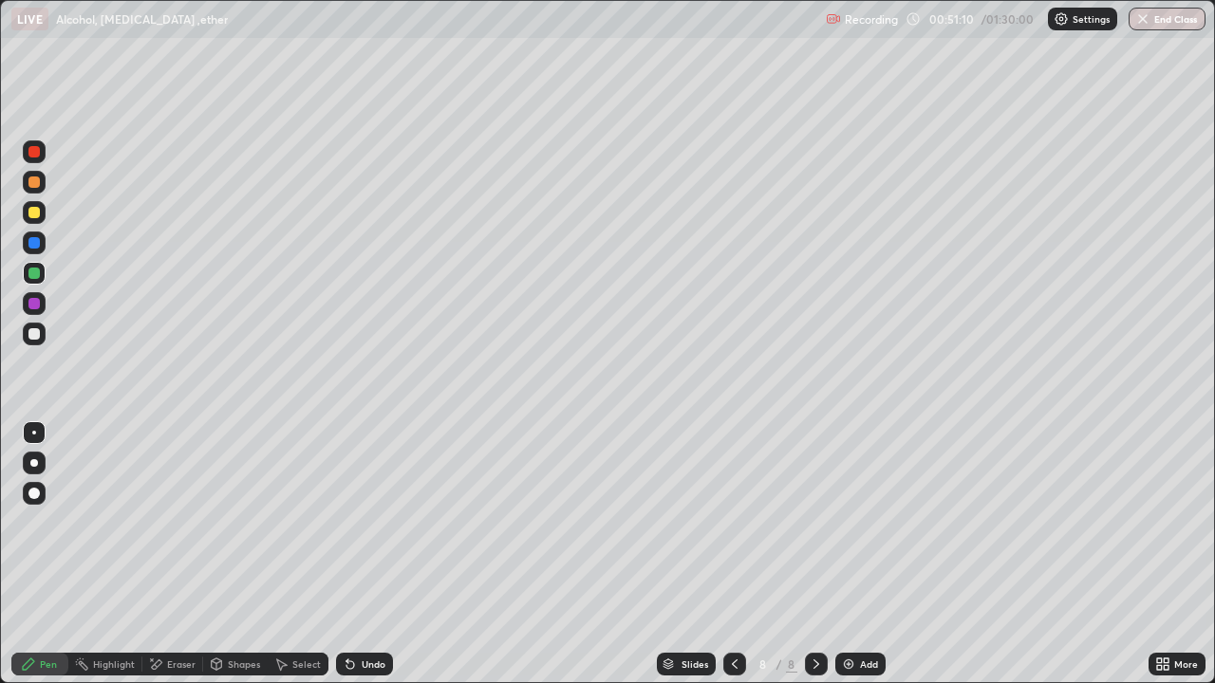
click at [36, 307] on div at bounding box center [33, 303] width 11 height 11
click at [35, 277] on div at bounding box center [33, 273] width 11 height 11
click at [41, 332] on div at bounding box center [34, 334] width 23 height 23
click at [37, 337] on div at bounding box center [33, 333] width 11 height 11
click at [38, 306] on div at bounding box center [33, 303] width 11 height 11
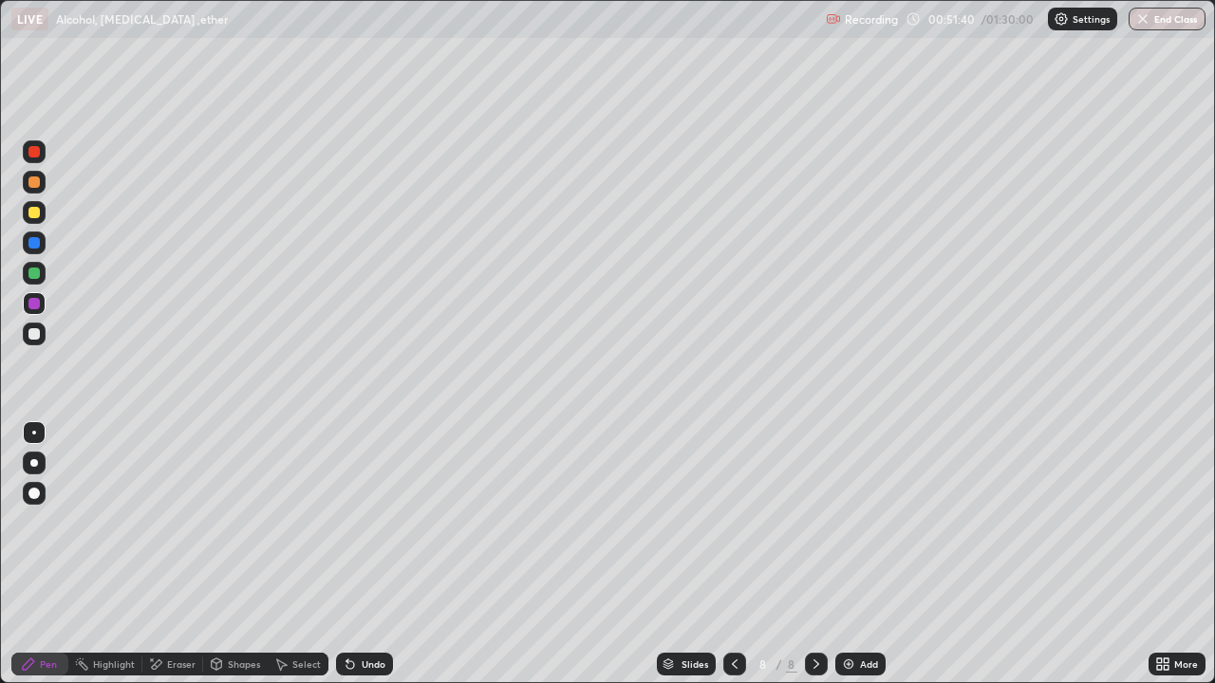
click at [35, 334] on div at bounding box center [33, 333] width 11 height 11
click at [354, 554] on icon at bounding box center [350, 664] width 15 height 15
click at [41, 211] on div at bounding box center [34, 212] width 23 height 23
click at [734, 554] on icon at bounding box center [735, 664] width 6 height 9
click at [811, 554] on icon at bounding box center [816, 664] width 15 height 15
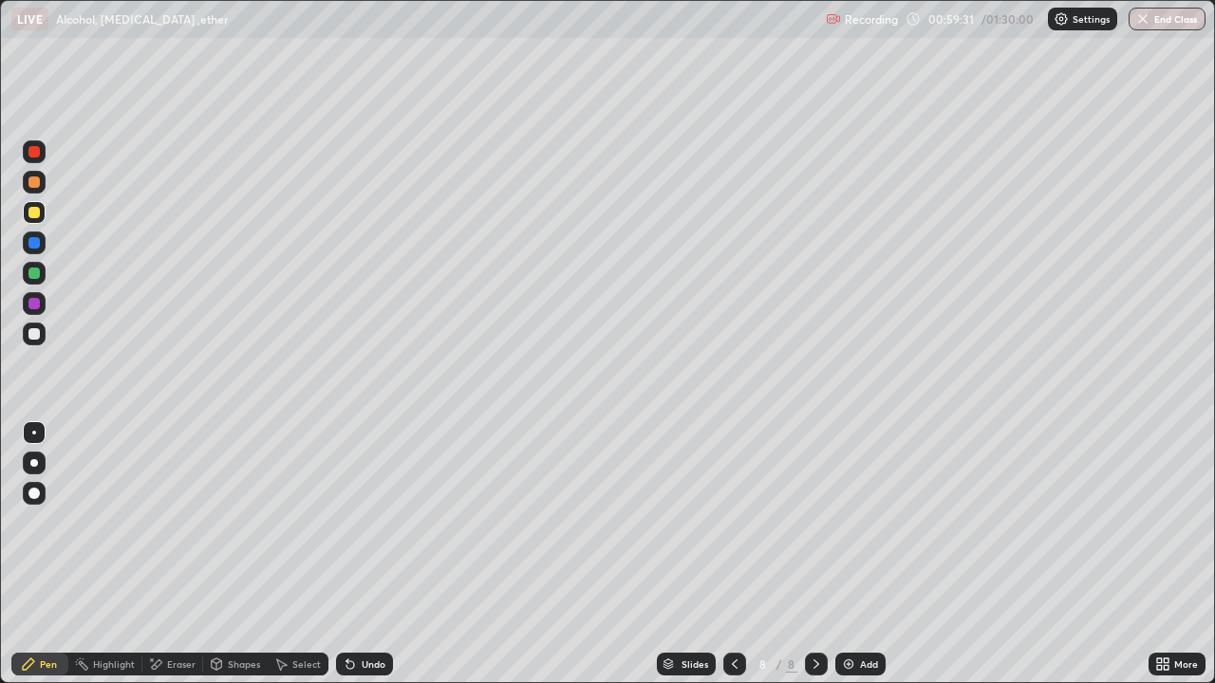
click at [855, 554] on div "Add" at bounding box center [860, 664] width 50 height 23
click at [34, 215] on div at bounding box center [33, 212] width 11 height 11
click at [37, 266] on div at bounding box center [34, 273] width 23 height 23
click at [35, 335] on div at bounding box center [33, 333] width 11 height 11
click at [371, 554] on div "Undo" at bounding box center [374, 664] width 24 height 9
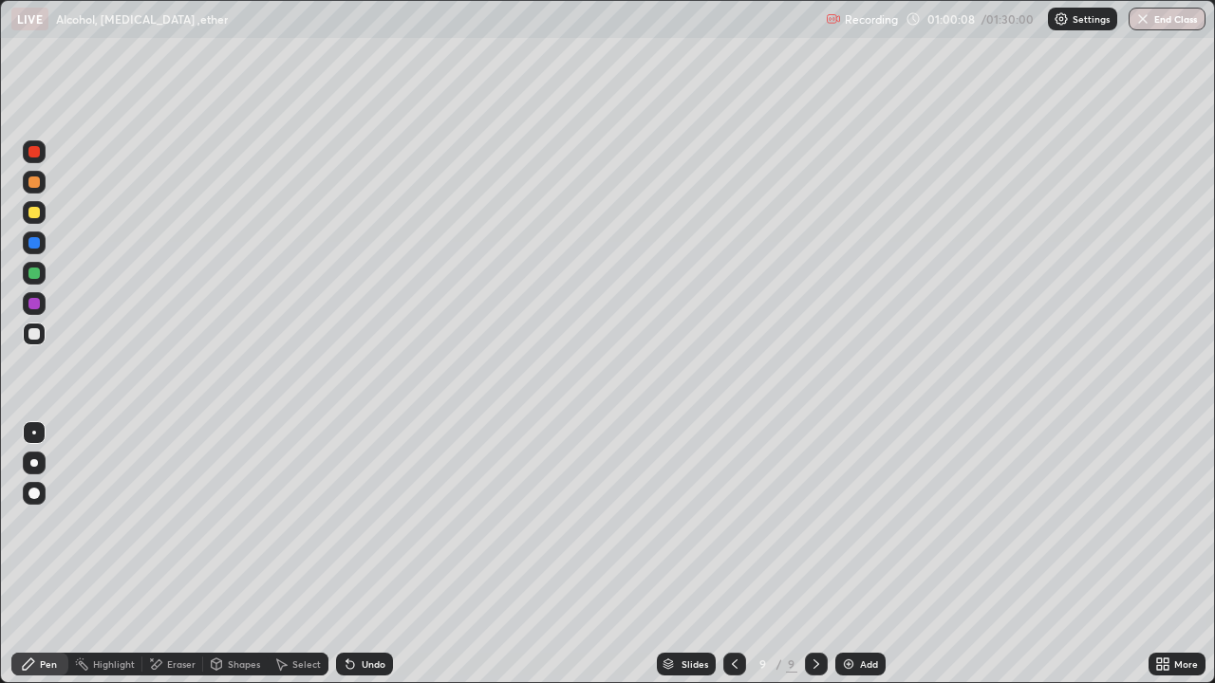
click at [37, 331] on div at bounding box center [33, 333] width 11 height 11
click at [168, 554] on div "Eraser" at bounding box center [172, 664] width 61 height 23
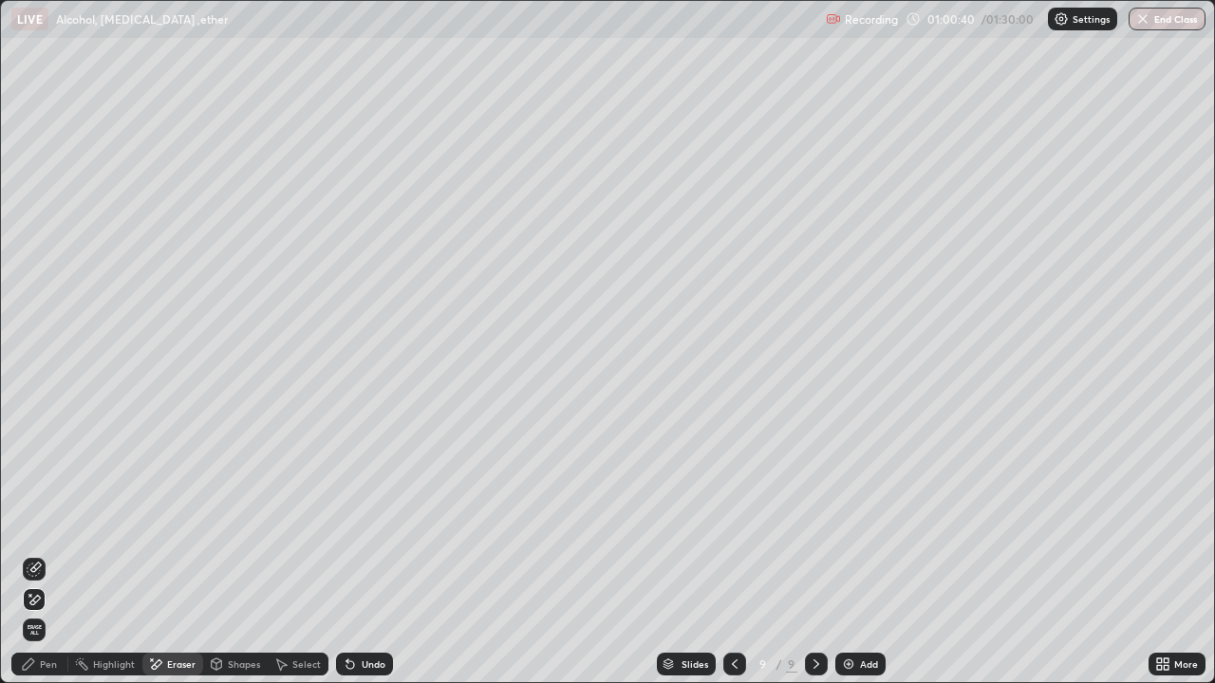
click at [55, 554] on div "Pen" at bounding box center [48, 664] width 17 height 9
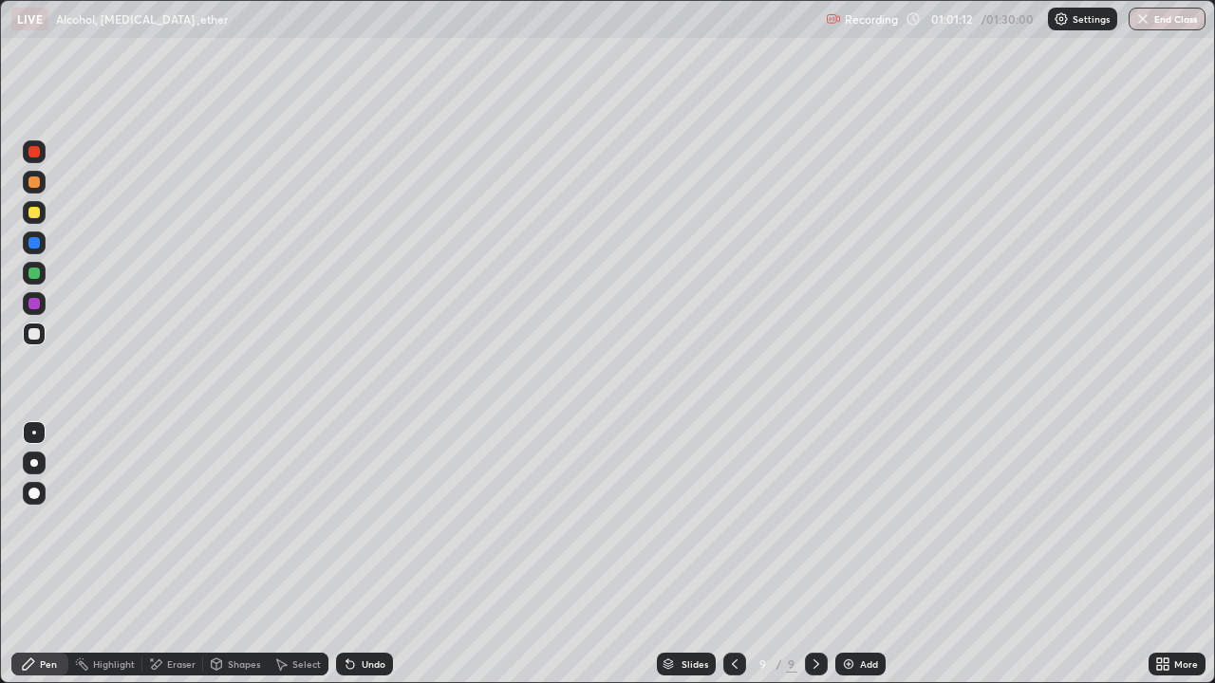
click at [41, 217] on div at bounding box center [34, 212] width 23 height 23
click at [740, 554] on div at bounding box center [734, 664] width 23 height 23
click at [733, 554] on icon at bounding box center [734, 664] width 15 height 15
click at [742, 554] on div at bounding box center [734, 664] width 23 height 23
click at [732, 554] on icon at bounding box center [734, 664] width 15 height 15
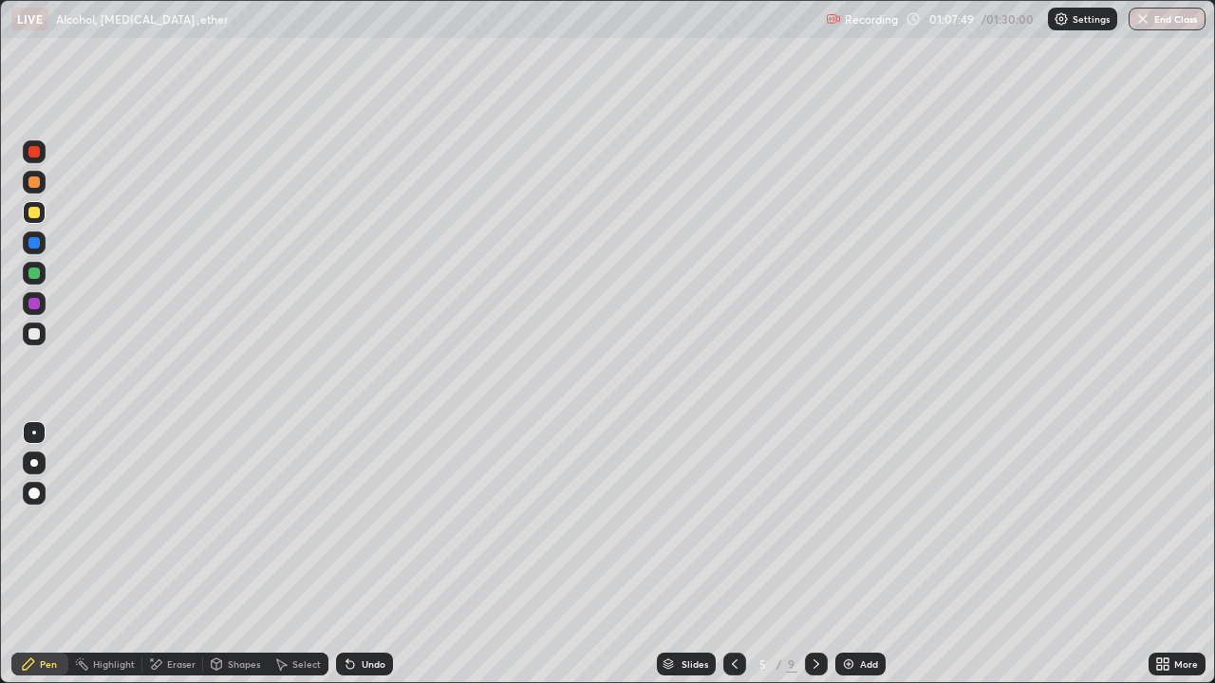
click at [814, 554] on icon at bounding box center [816, 664] width 15 height 15
click at [813, 554] on icon at bounding box center [816, 664] width 6 height 9
click at [816, 554] on icon at bounding box center [816, 664] width 6 height 9
click at [814, 554] on icon at bounding box center [816, 664] width 15 height 15
click at [856, 554] on div "Add" at bounding box center [860, 664] width 50 height 23
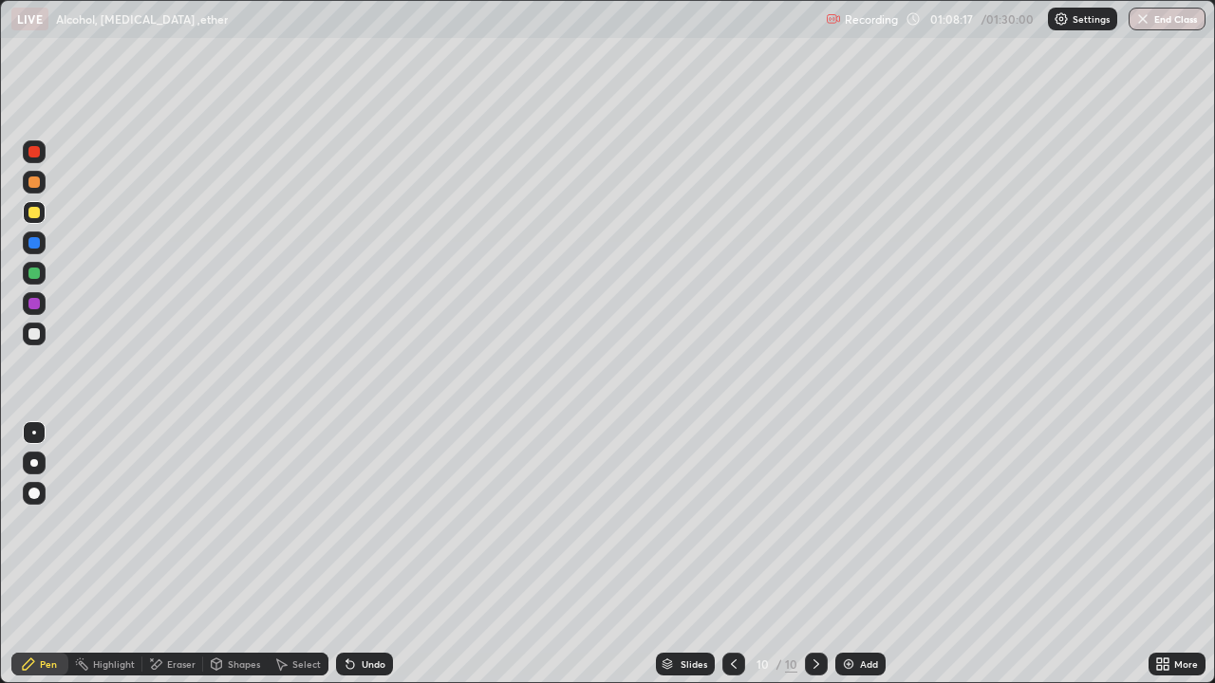
click at [45, 213] on div at bounding box center [34, 212] width 23 height 23
click at [733, 554] on icon at bounding box center [733, 664] width 15 height 15
click at [738, 554] on div at bounding box center [733, 664] width 23 height 38
click at [732, 554] on icon at bounding box center [733, 664] width 15 height 15
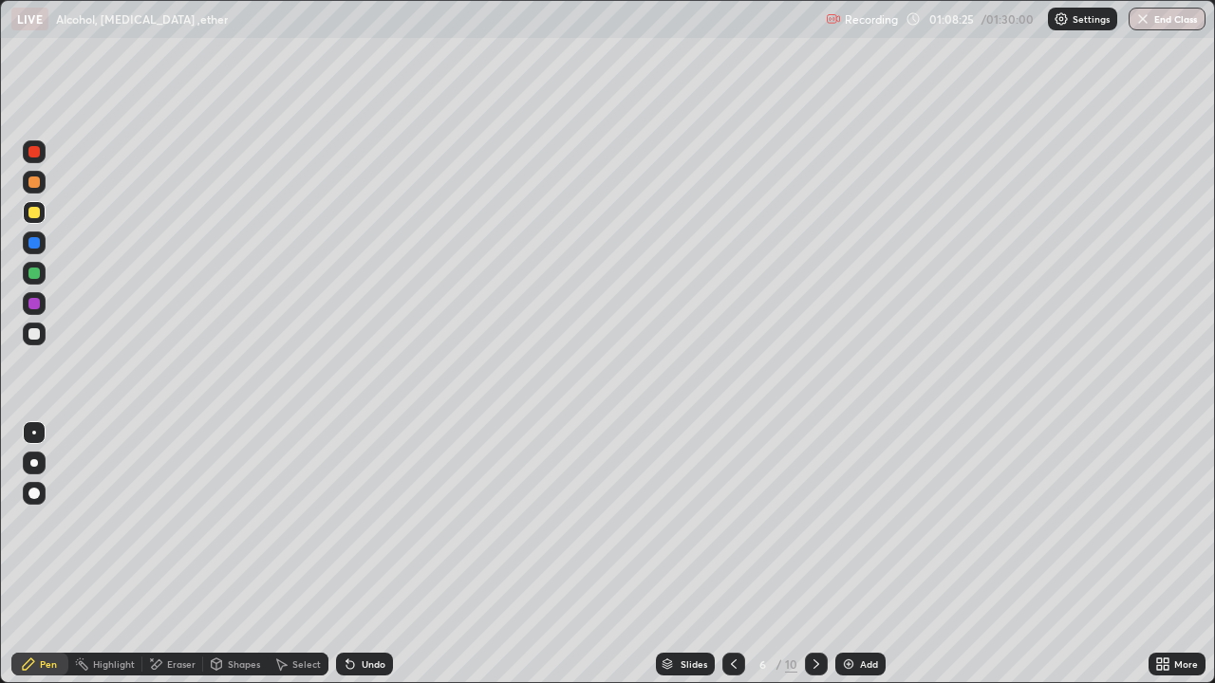
click at [822, 554] on div at bounding box center [816, 664] width 23 height 23
click at [814, 554] on icon at bounding box center [816, 664] width 15 height 15
click at [811, 554] on icon at bounding box center [816, 664] width 15 height 15
click at [809, 554] on icon at bounding box center [816, 664] width 15 height 15
click at [732, 554] on icon at bounding box center [733, 664] width 15 height 15
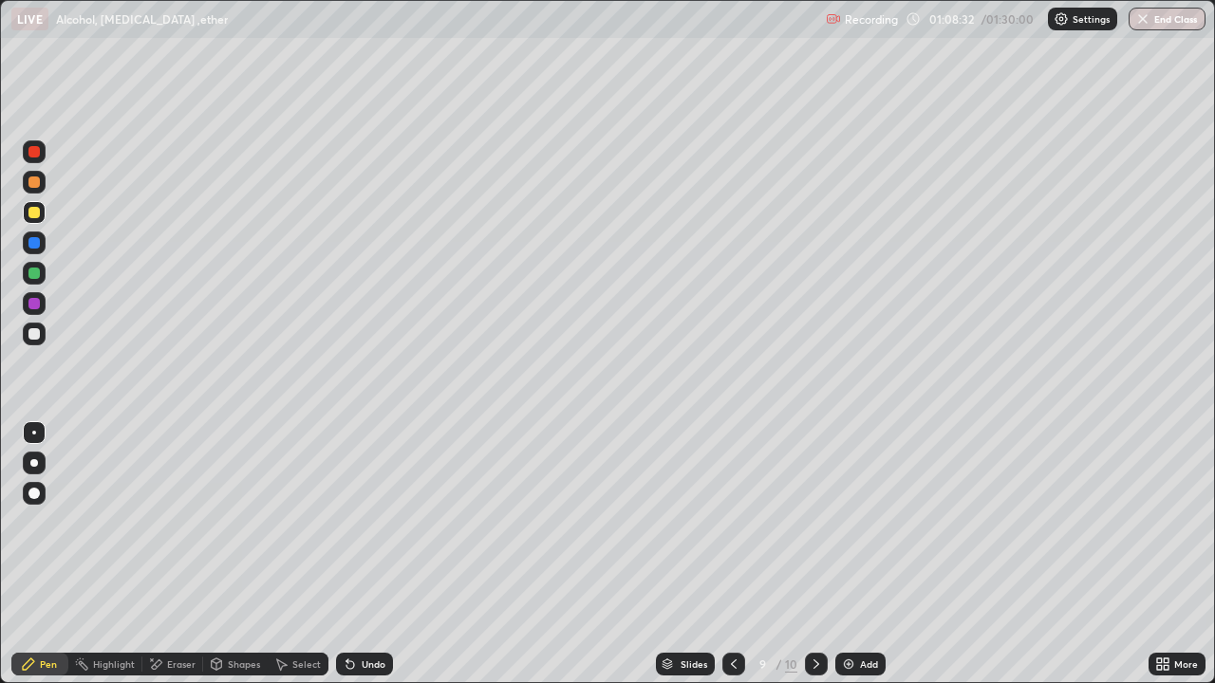
click at [35, 241] on div at bounding box center [33, 242] width 11 height 11
click at [41, 338] on div at bounding box center [34, 334] width 23 height 23
click at [35, 334] on div at bounding box center [33, 333] width 11 height 11
click at [356, 554] on div "Undo" at bounding box center [364, 664] width 57 height 23
click at [42, 338] on div at bounding box center [34, 334] width 23 height 23
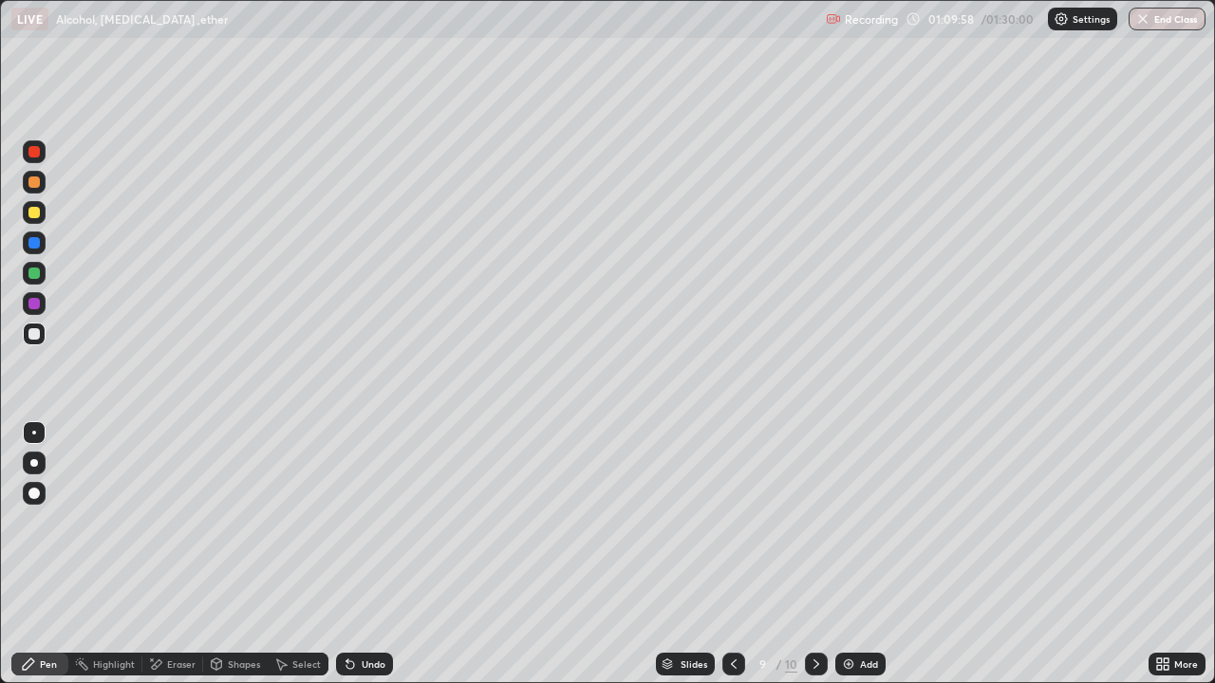
click at [34, 331] on div at bounding box center [33, 333] width 11 height 11
click at [38, 339] on div at bounding box center [34, 334] width 23 height 23
click at [355, 554] on div "Undo" at bounding box center [364, 664] width 57 height 23
click at [357, 554] on div "Undo" at bounding box center [364, 664] width 57 height 23
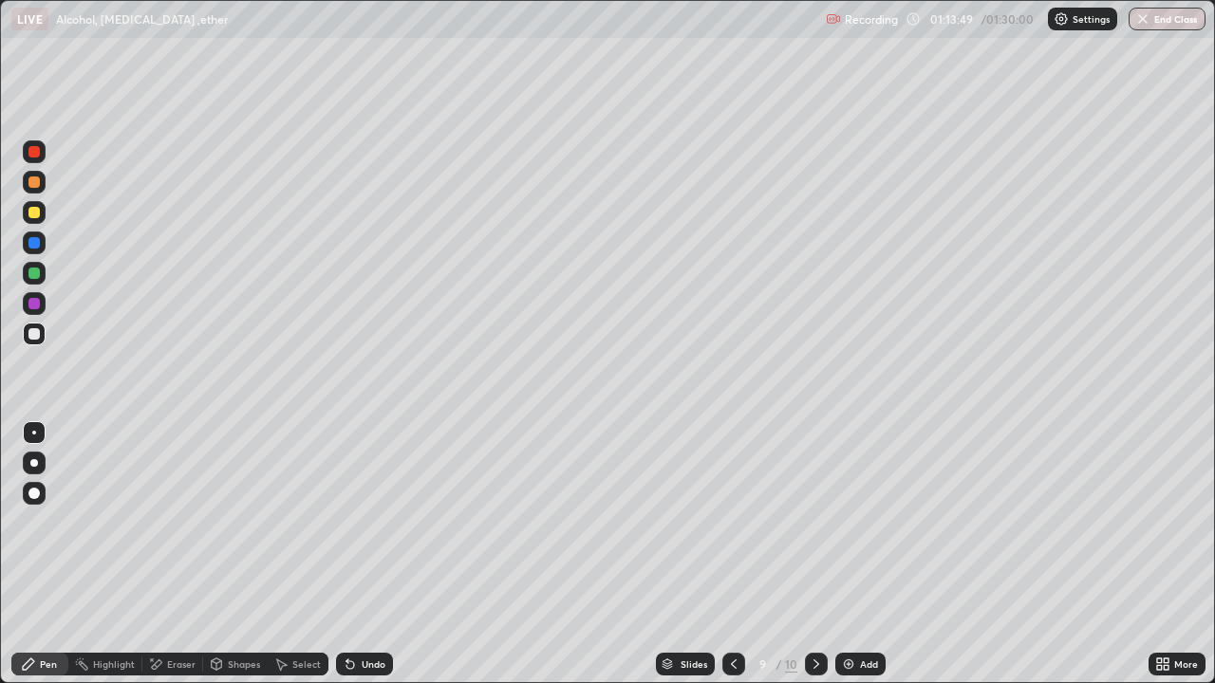
click at [814, 554] on icon at bounding box center [816, 664] width 15 height 15
click at [740, 554] on div at bounding box center [733, 664] width 23 height 38
click at [31, 216] on div at bounding box center [33, 212] width 11 height 11
click at [809, 554] on icon at bounding box center [816, 664] width 15 height 15
click at [34, 338] on div at bounding box center [33, 333] width 11 height 11
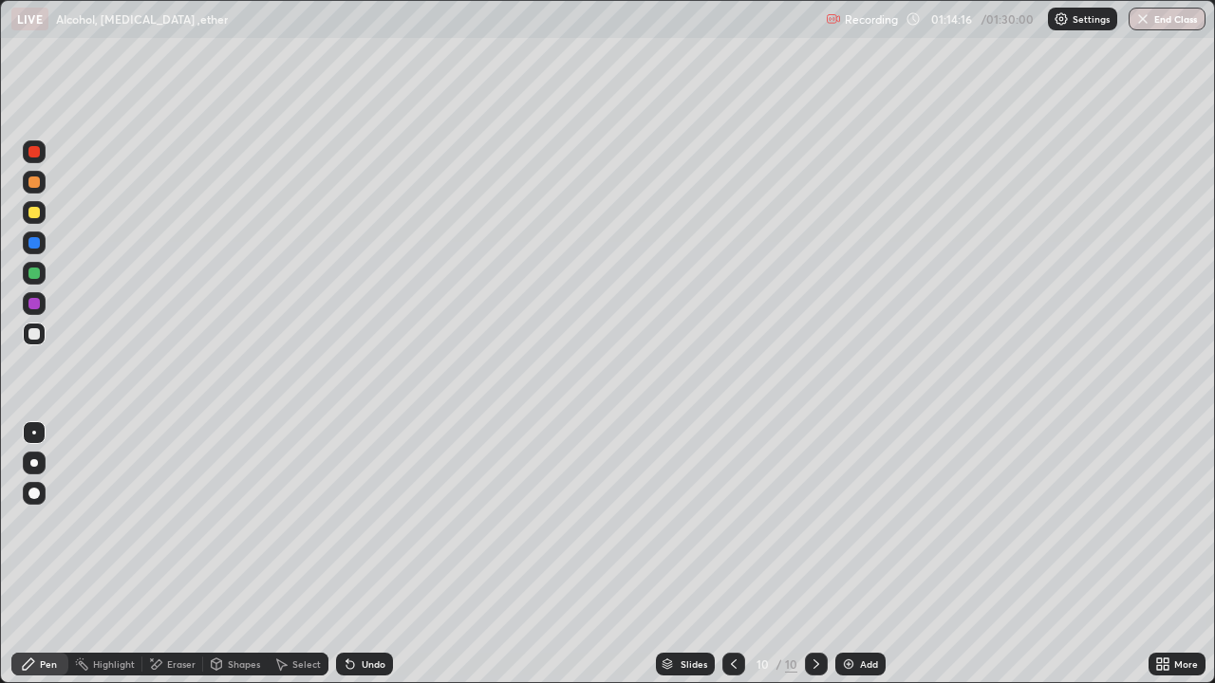
click at [36, 205] on div at bounding box center [34, 212] width 23 height 23
click at [38, 335] on div at bounding box center [33, 333] width 11 height 11
click at [38, 242] on div at bounding box center [33, 242] width 11 height 11
click at [34, 274] on div at bounding box center [33, 273] width 11 height 11
click at [37, 337] on div at bounding box center [33, 333] width 11 height 11
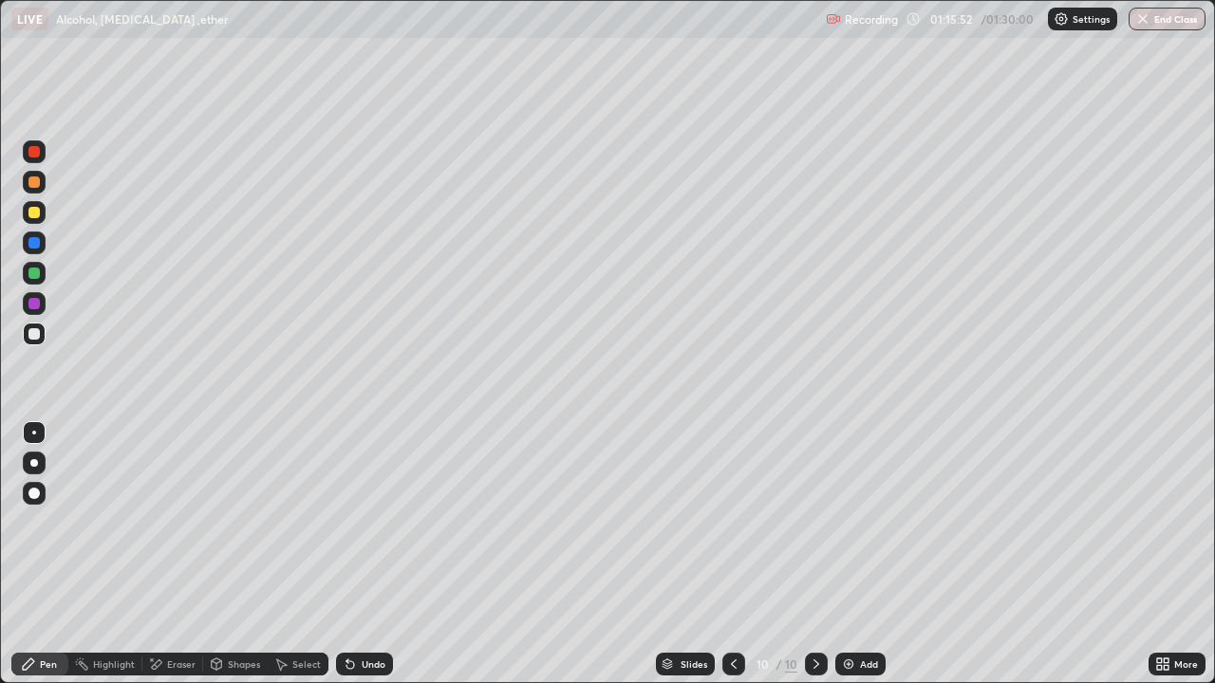
click at [370, 554] on div "Undo" at bounding box center [374, 664] width 24 height 9
click at [364, 554] on div "Undo" at bounding box center [374, 664] width 24 height 9
click at [365, 554] on div "Undo" at bounding box center [364, 664] width 57 height 23
click at [32, 212] on div at bounding box center [33, 212] width 11 height 11
click at [34, 335] on div at bounding box center [33, 333] width 11 height 11
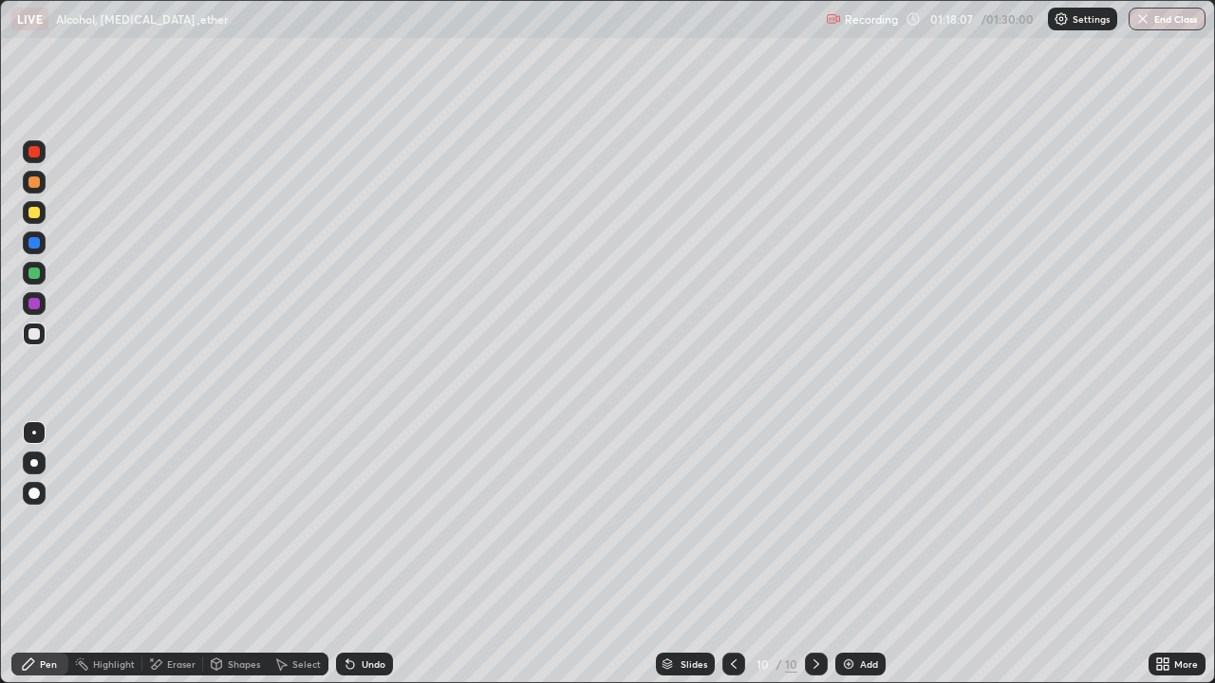
click at [35, 334] on div at bounding box center [33, 333] width 11 height 11
click at [38, 333] on div at bounding box center [33, 333] width 11 height 11
click at [37, 221] on div at bounding box center [34, 212] width 23 height 23
click at [40, 250] on div at bounding box center [34, 243] width 23 height 23
click at [364, 554] on div "Undo" at bounding box center [374, 664] width 24 height 9
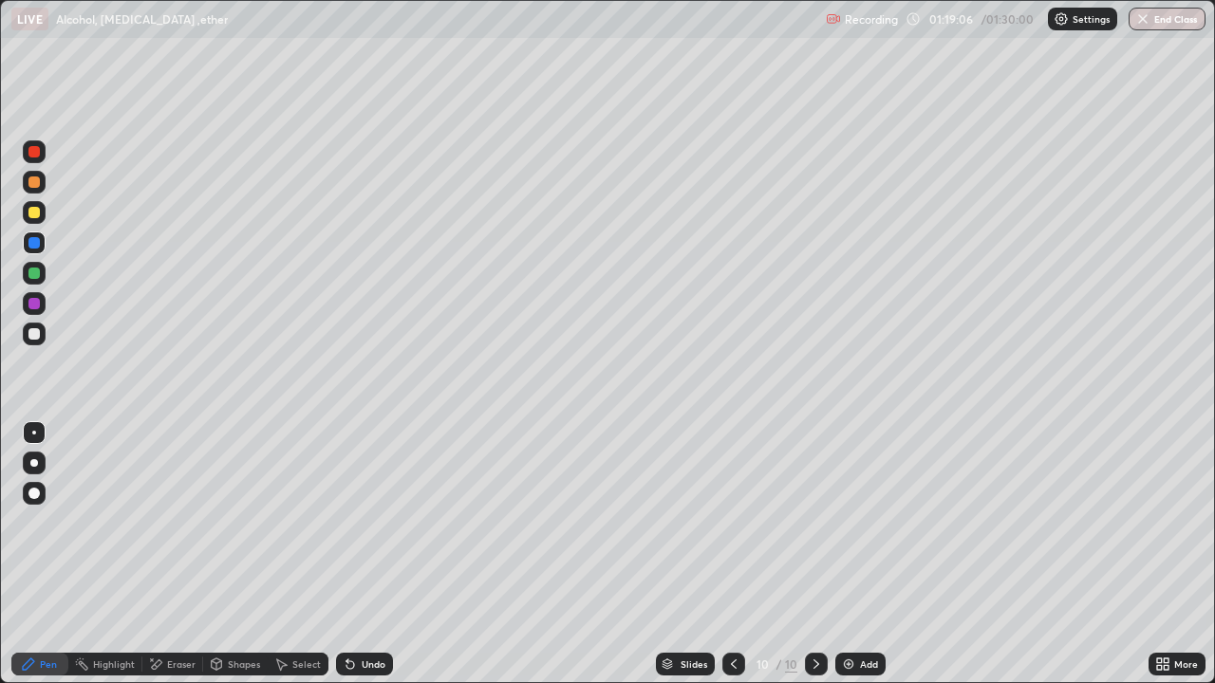
click at [36, 339] on div at bounding box center [33, 333] width 11 height 11
click at [853, 554] on img at bounding box center [848, 664] width 15 height 15
click at [34, 335] on div at bounding box center [33, 333] width 11 height 11
click at [42, 240] on div at bounding box center [34, 243] width 23 height 23
click at [43, 337] on div at bounding box center [34, 334] width 23 height 23
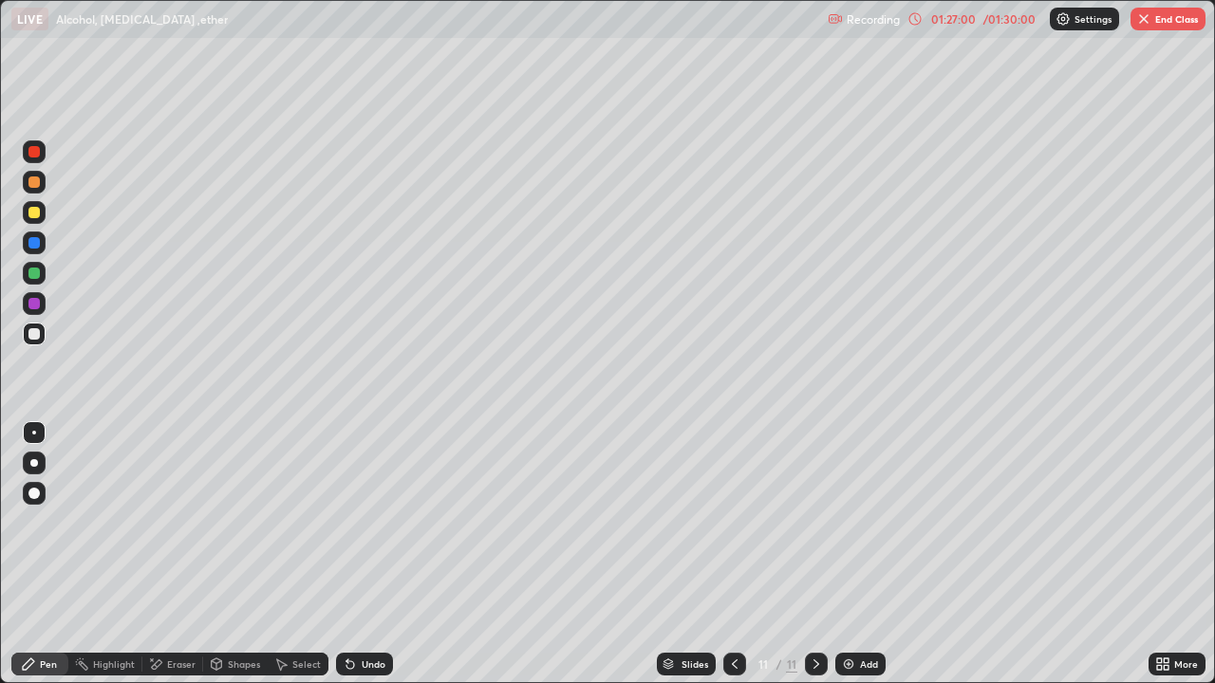
click at [41, 334] on div at bounding box center [34, 334] width 23 height 23
click at [37, 246] on div at bounding box center [33, 242] width 11 height 11
click at [35, 334] on div at bounding box center [33, 333] width 11 height 11
click at [32, 305] on div at bounding box center [33, 303] width 11 height 11
click at [740, 554] on div at bounding box center [734, 664] width 23 height 23
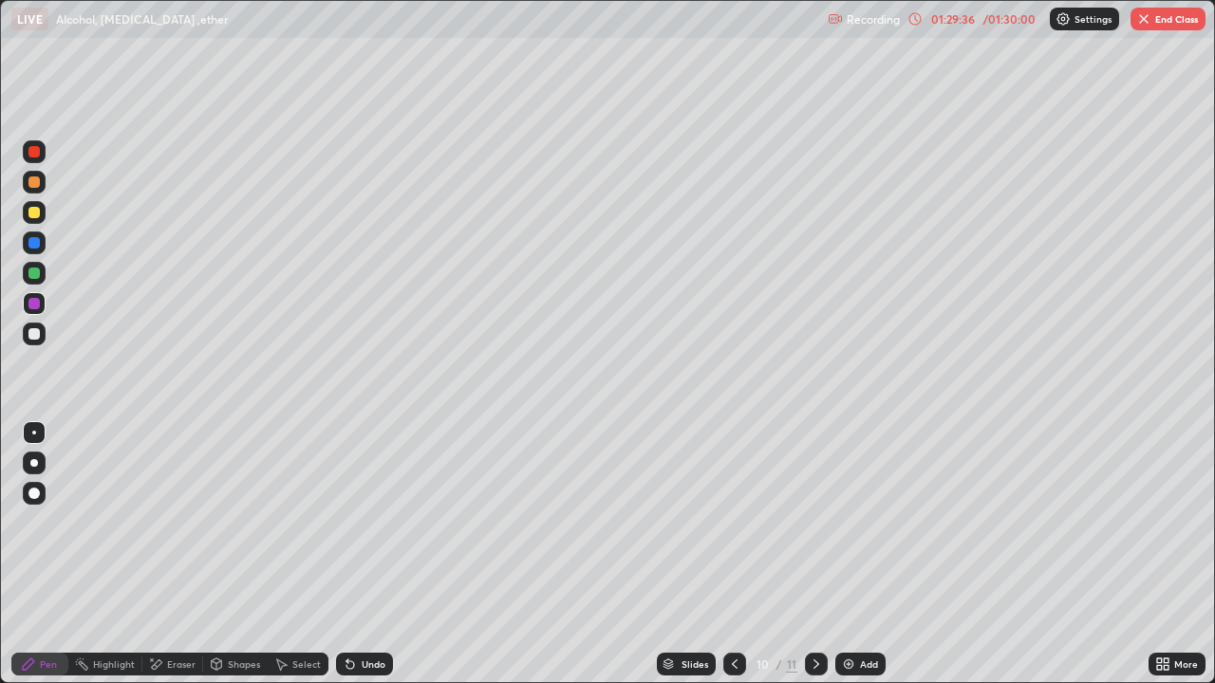
click at [734, 554] on div at bounding box center [734, 664] width 23 height 38
click at [734, 554] on icon at bounding box center [734, 664] width 15 height 15
click at [814, 554] on icon at bounding box center [816, 664] width 15 height 15
click at [822, 554] on icon at bounding box center [816, 664] width 15 height 15
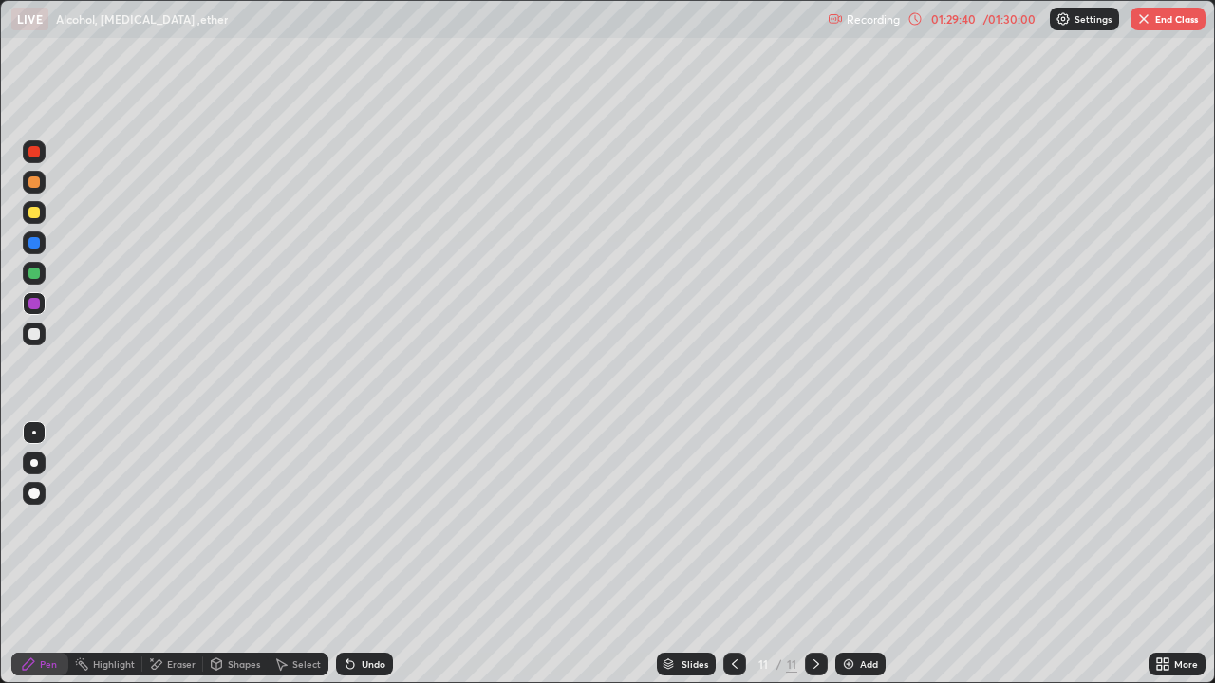
click at [814, 554] on icon at bounding box center [816, 664] width 15 height 15
click at [862, 554] on div "Add" at bounding box center [860, 664] width 50 height 23
click at [31, 184] on div at bounding box center [33, 182] width 11 height 11
click at [37, 213] on div at bounding box center [33, 212] width 11 height 11
click at [44, 332] on div at bounding box center [34, 334] width 23 height 23
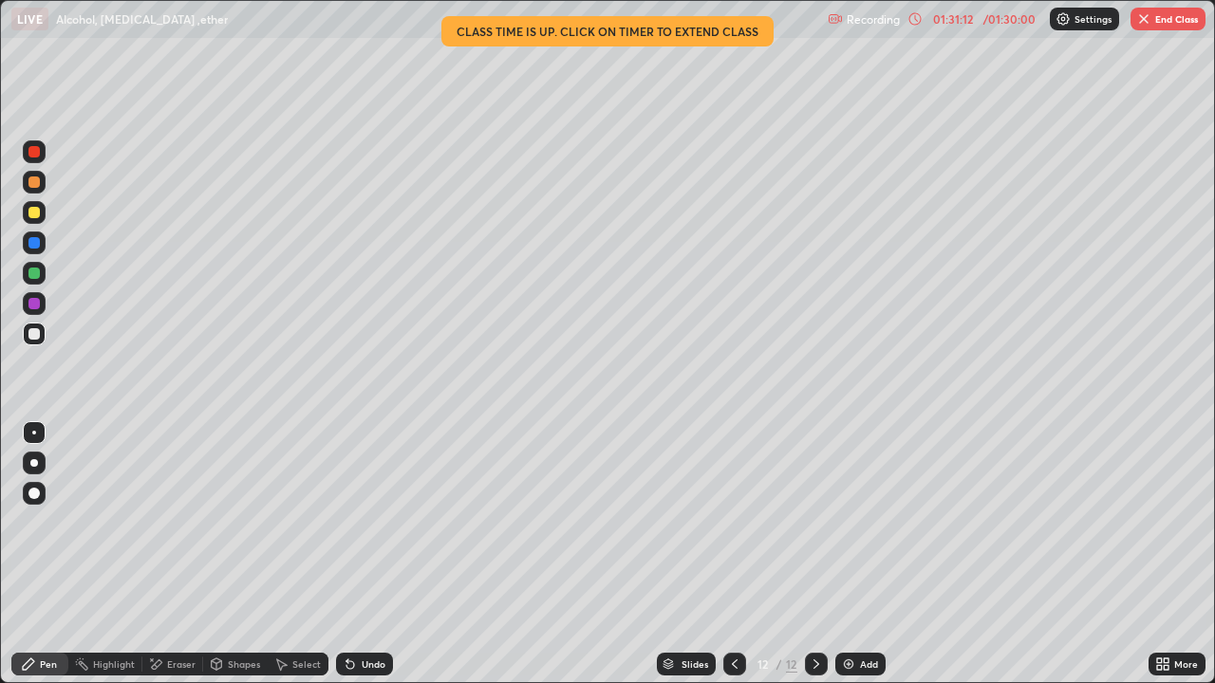
click at [34, 336] on div at bounding box center [33, 333] width 11 height 11
click at [38, 214] on div at bounding box center [33, 212] width 11 height 11
click at [32, 336] on div at bounding box center [33, 333] width 11 height 11
click at [33, 273] on div at bounding box center [33, 273] width 11 height 11
click at [41, 343] on div at bounding box center [34, 334] width 23 height 23
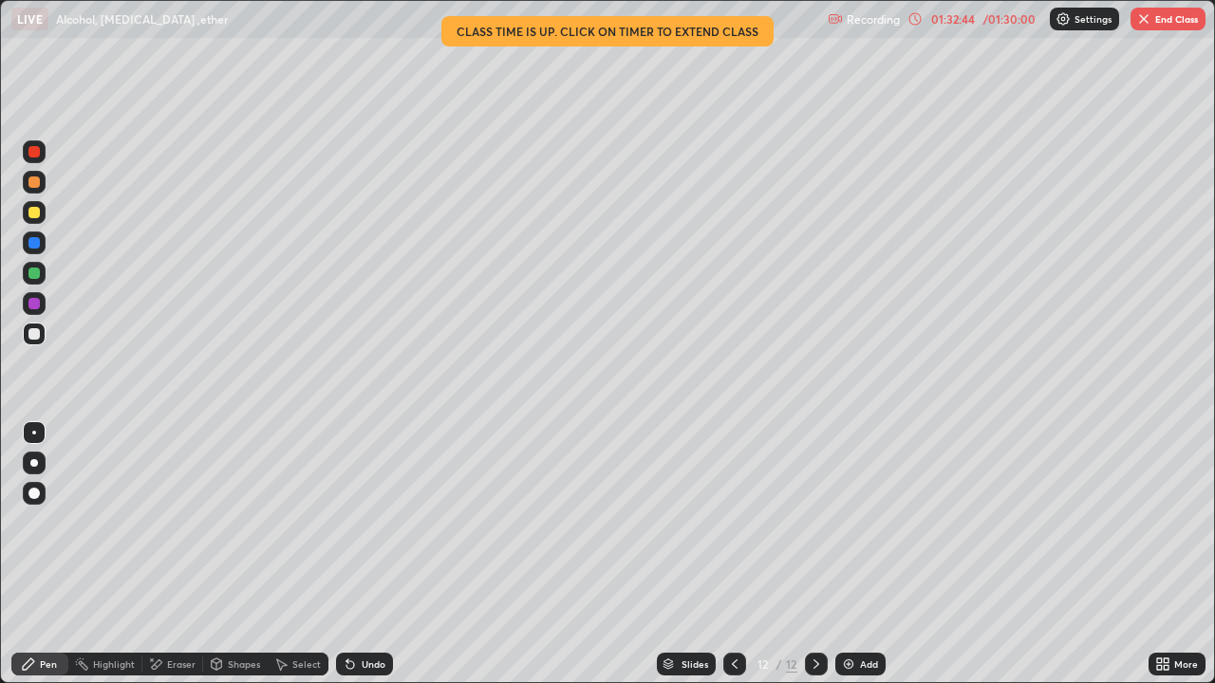
click at [34, 343] on div at bounding box center [34, 334] width 23 height 23
click at [33, 333] on div at bounding box center [33, 333] width 11 height 11
click at [35, 274] on div at bounding box center [33, 273] width 11 height 11
click at [38, 333] on div at bounding box center [33, 333] width 11 height 11
click at [1014, 20] on div "/ 01:30:00" at bounding box center [1008, 18] width 59 height 11
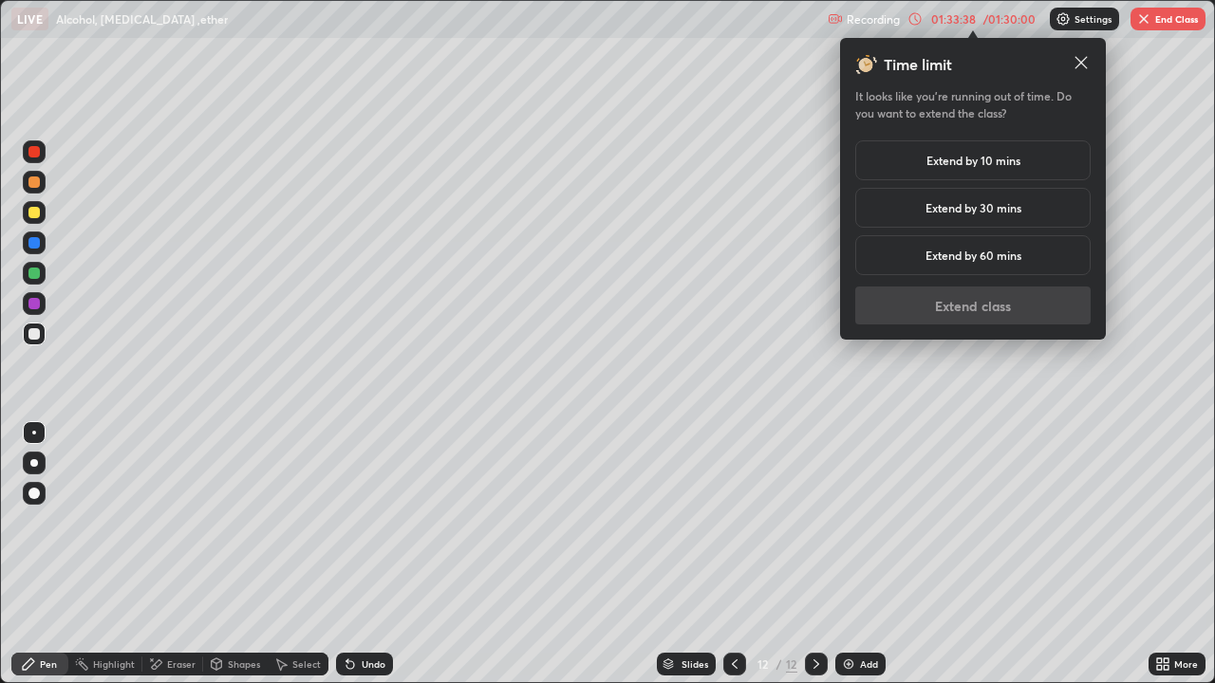
click at [985, 156] on h5 "Extend by 10 mins" at bounding box center [973, 160] width 94 height 17
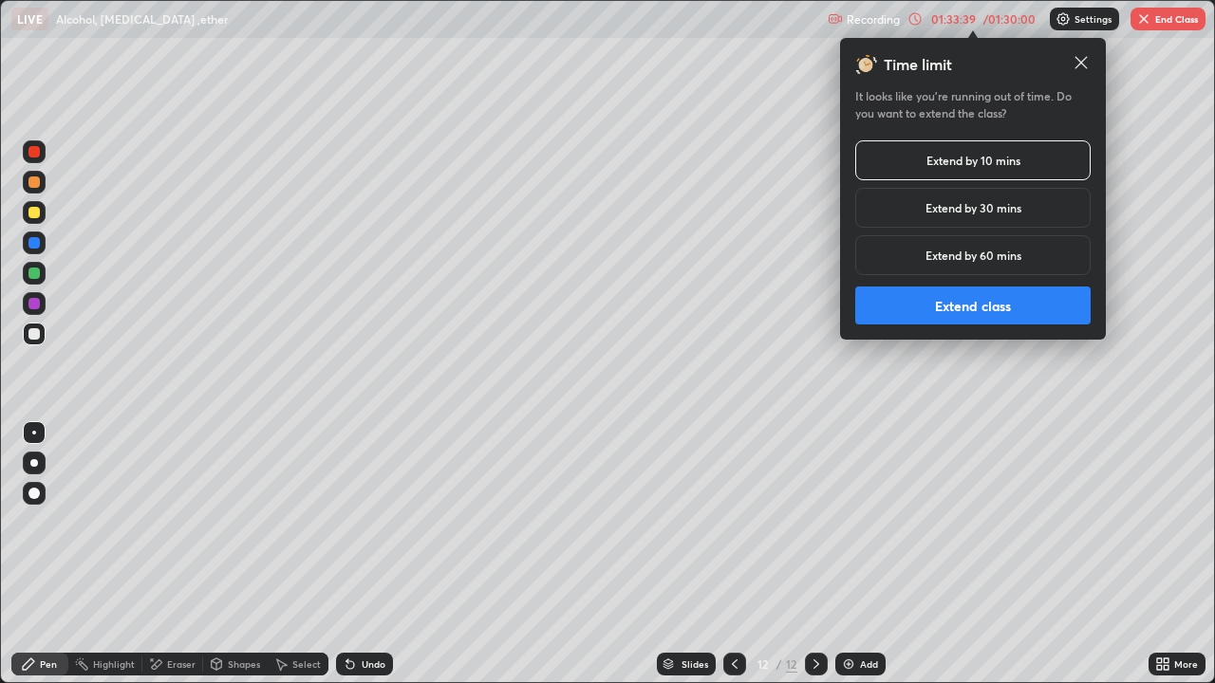
click at [982, 311] on button "Extend class" at bounding box center [972, 306] width 235 height 38
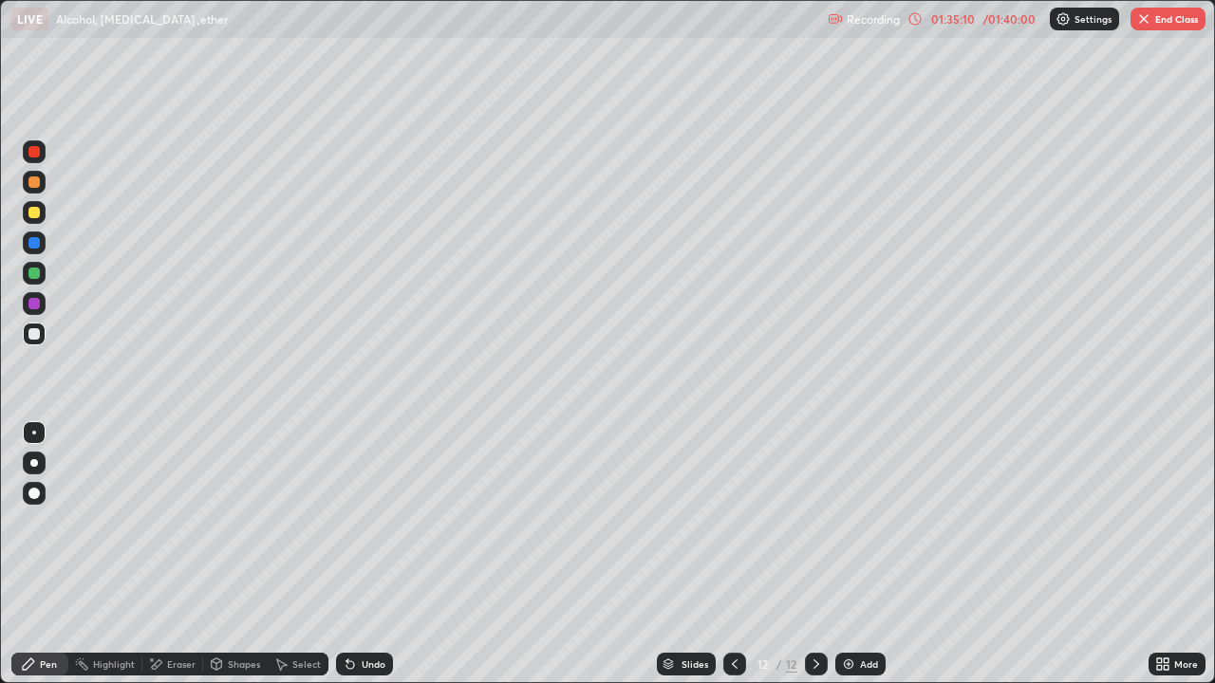
click at [860, 554] on div "Add" at bounding box center [869, 664] width 18 height 9
click at [33, 215] on div at bounding box center [33, 212] width 11 height 11
click at [35, 334] on div at bounding box center [33, 333] width 11 height 11
click at [42, 340] on div at bounding box center [34, 334] width 23 height 23
click at [369, 554] on div "Undo" at bounding box center [364, 664] width 57 height 23
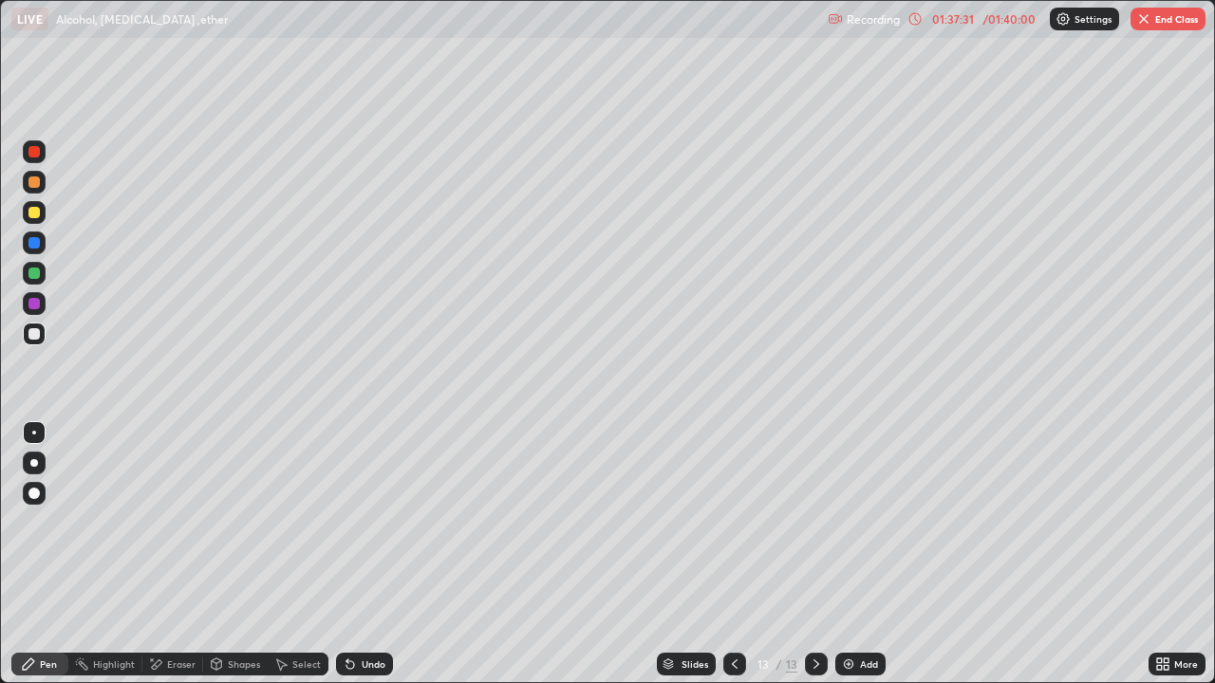
click at [363, 554] on div "Undo" at bounding box center [374, 664] width 24 height 9
click at [378, 554] on div "Undo" at bounding box center [364, 664] width 57 height 23
click at [369, 554] on div "Undo" at bounding box center [364, 664] width 57 height 23
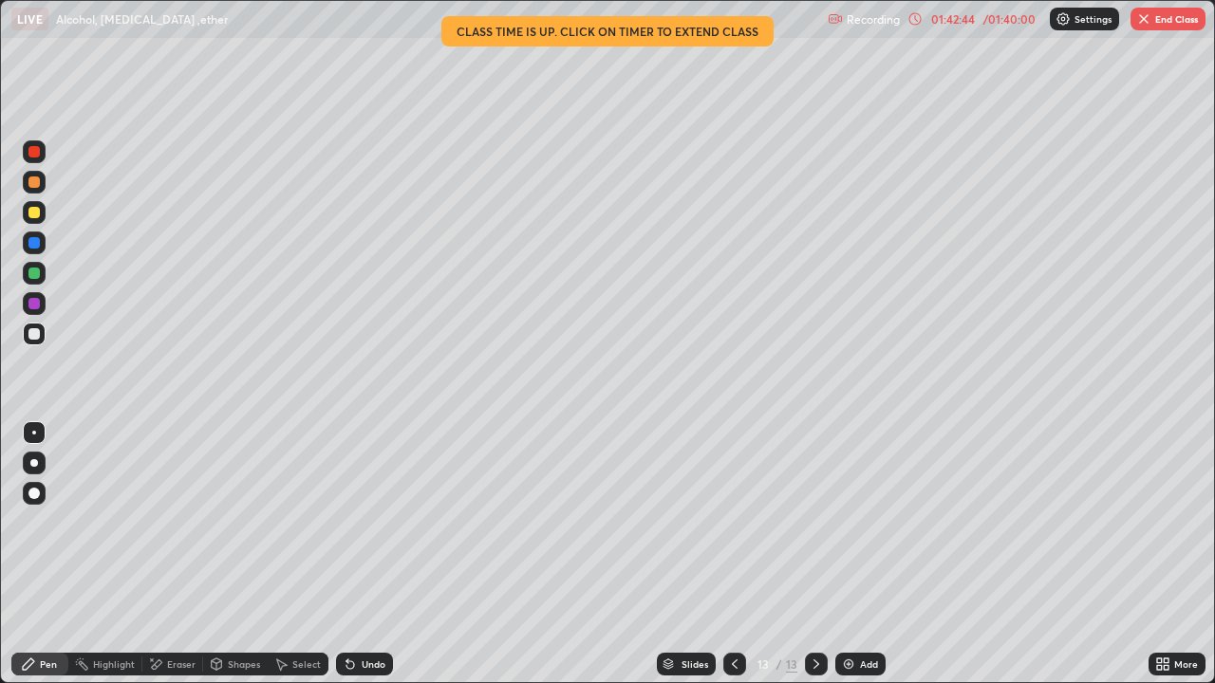
click at [1153, 28] on button "End Class" at bounding box center [1167, 19] width 75 height 23
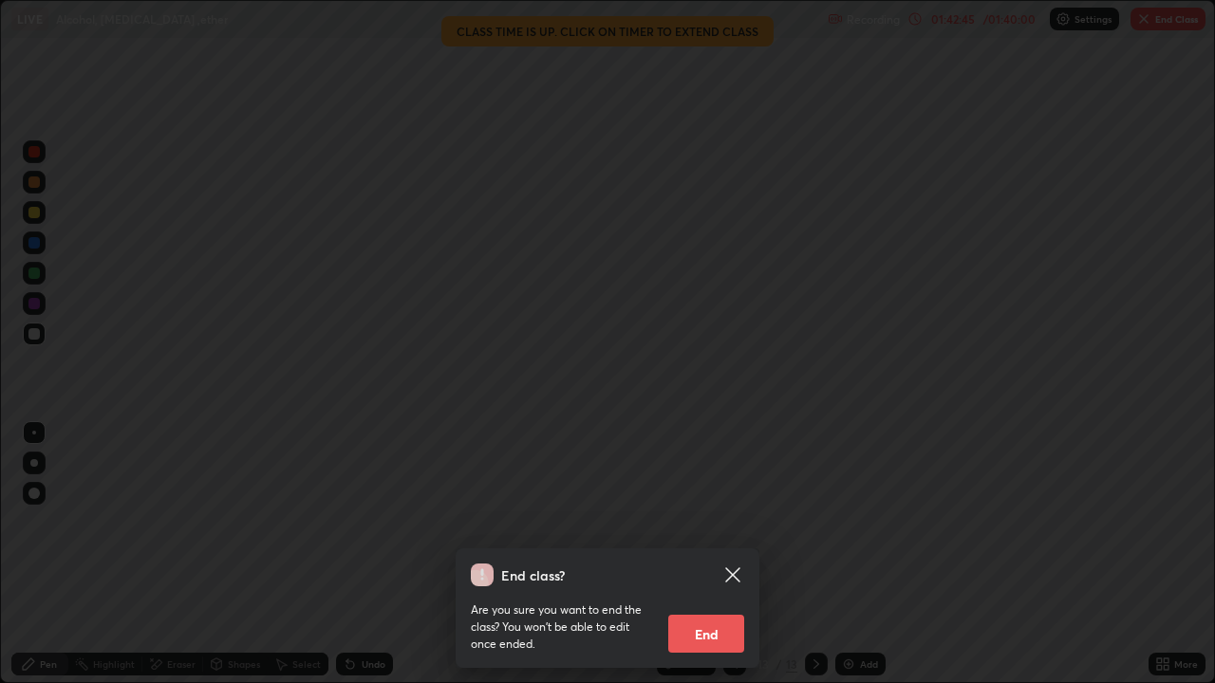
click at [727, 554] on button "End" at bounding box center [706, 634] width 76 height 38
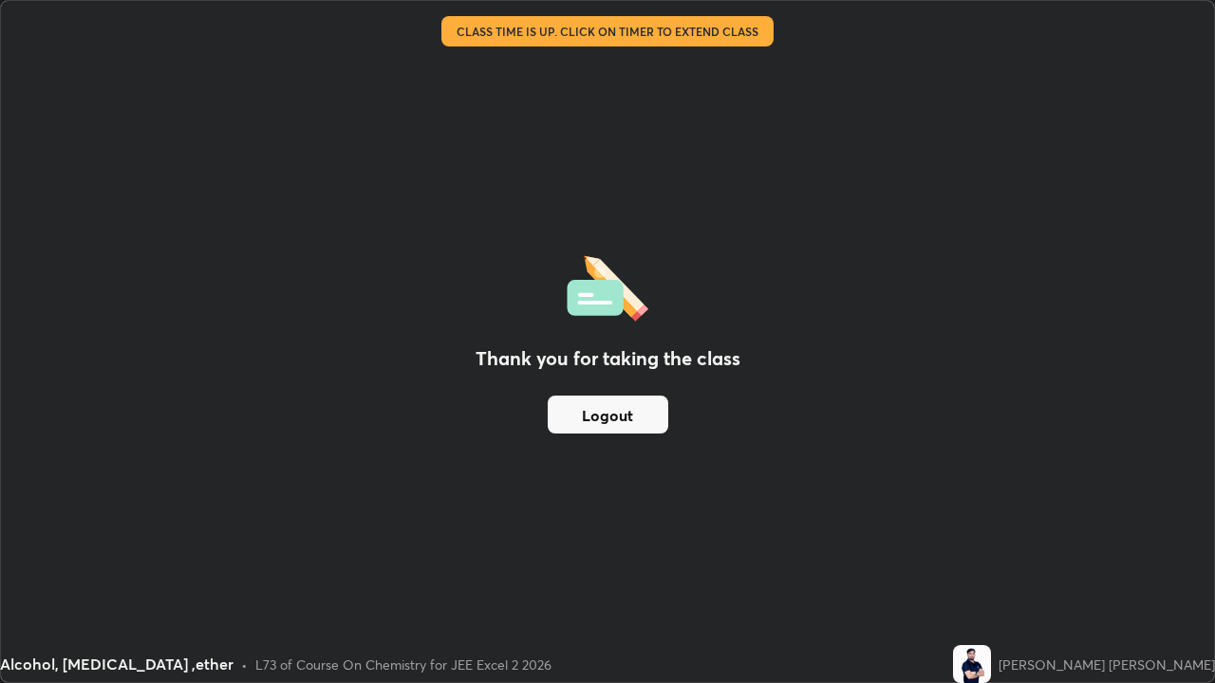
click at [659, 412] on button "Logout" at bounding box center [608, 415] width 121 height 38
